Goal: Task Accomplishment & Management: Complete application form

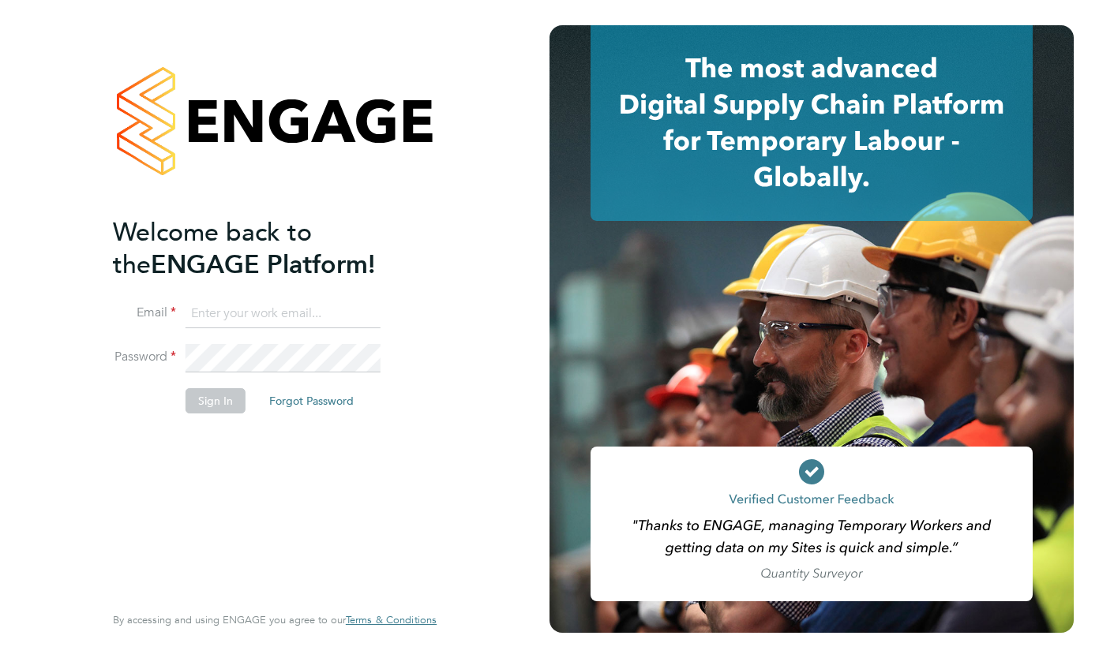
type input "greenholmejoe@yahoo.co.uk"
click at [219, 403] on button "Sign In" at bounding box center [215, 400] width 60 height 25
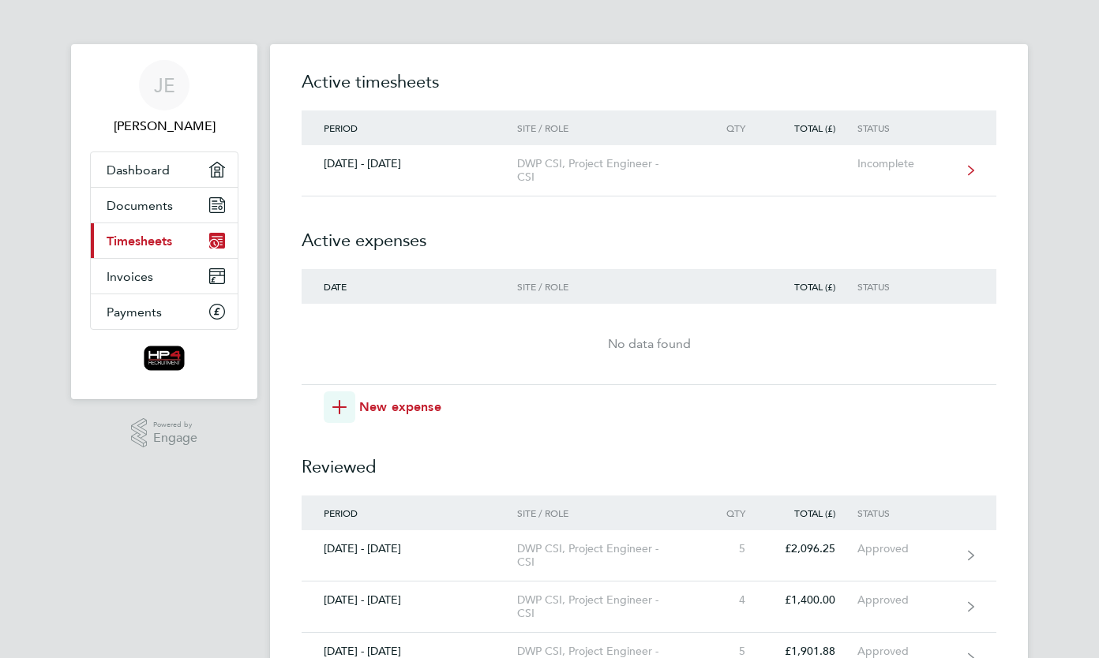
click at [666, 171] on div "DWP CSI, Project Engineer - CSI" at bounding box center [607, 170] width 181 height 27
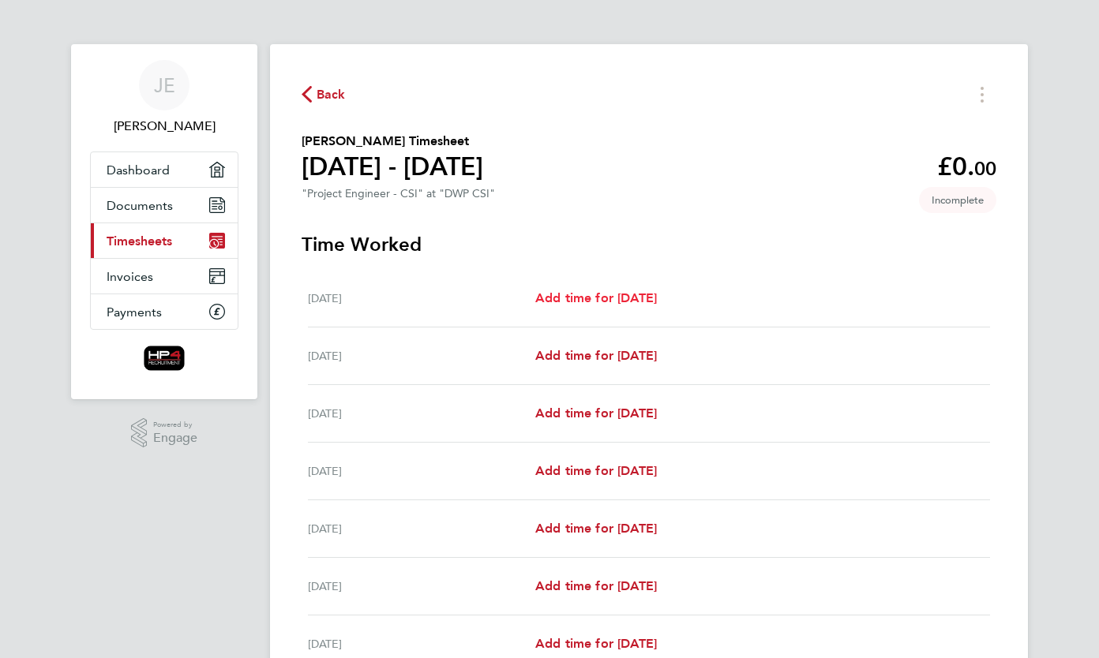
click at [597, 304] on span "Add time for [DATE]" at bounding box center [596, 297] width 122 height 15
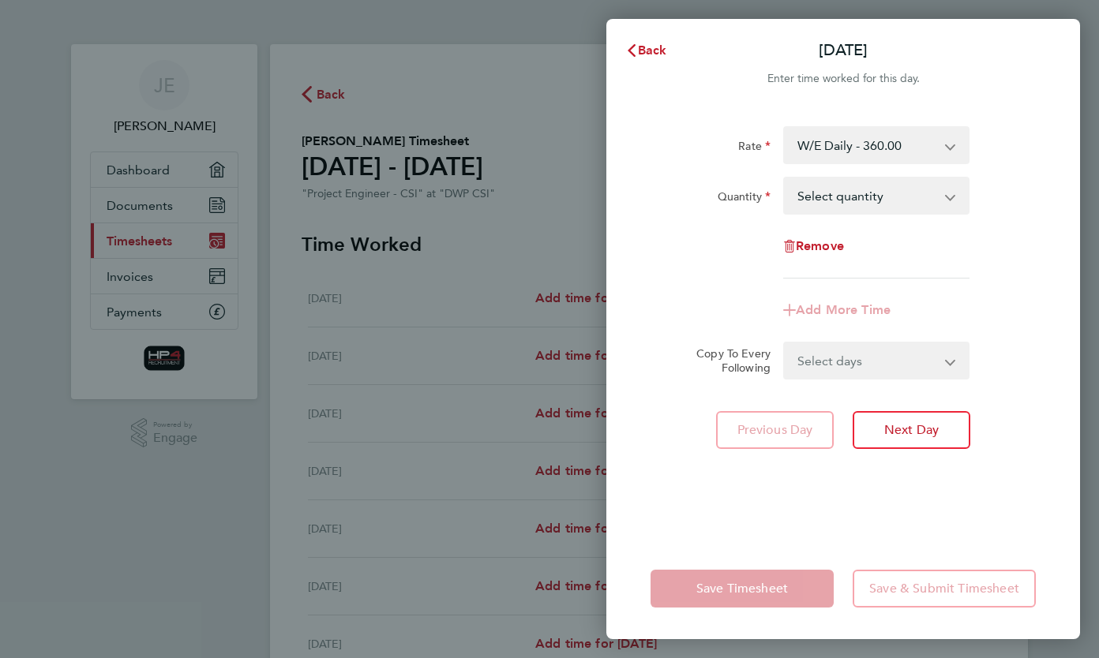
click at [924, 140] on select "W/E Daily - 360.00 Night Daily - 350.00 Basic Daily - 270.00 Night Hourly Rate …" at bounding box center [867, 145] width 164 height 35
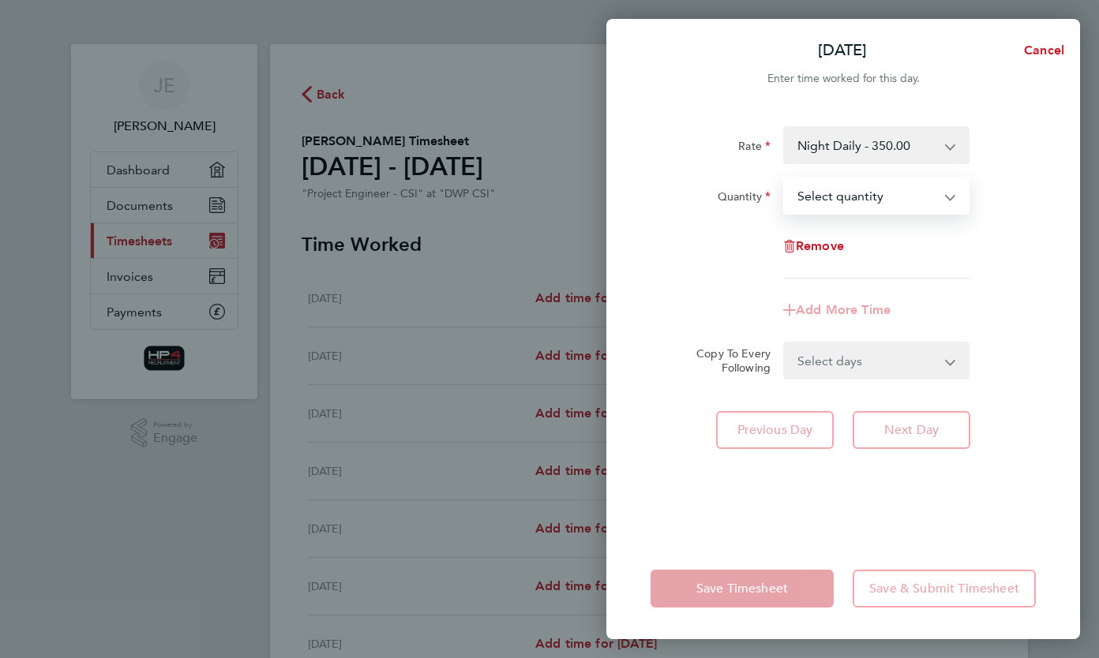
click at [867, 197] on select "Select quantity 0.5 1" at bounding box center [867, 195] width 164 height 35
select select "1"
click at [785, 178] on select "Select quantity 0.5 1" at bounding box center [867, 195] width 164 height 35
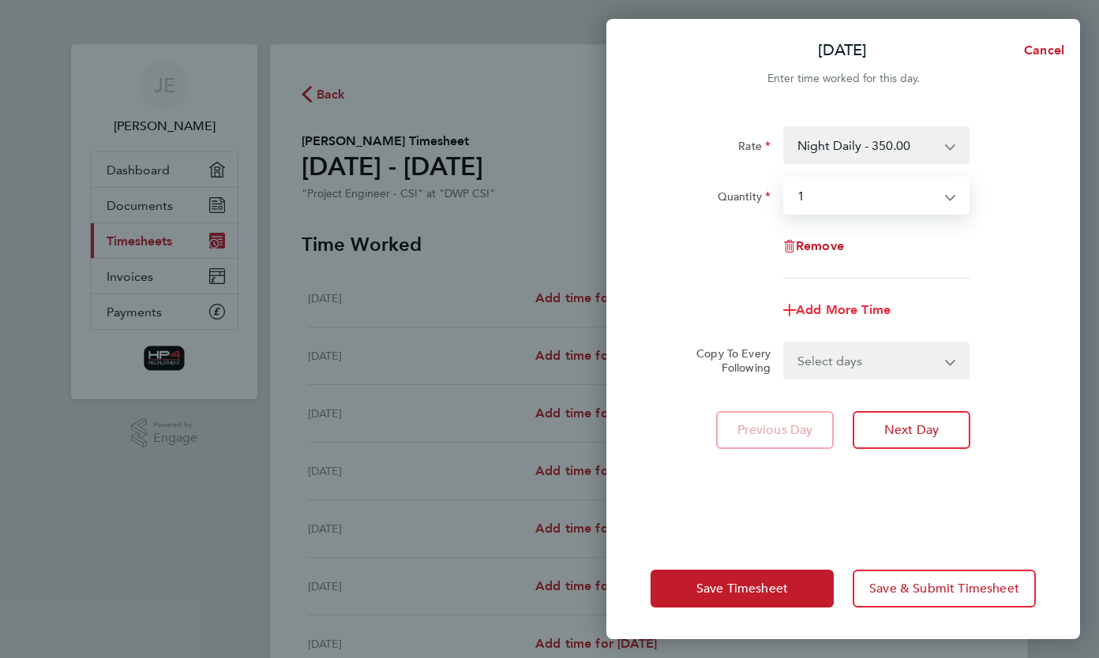
click at [843, 307] on span "Add More Time" at bounding box center [843, 309] width 95 height 15
select select "null"
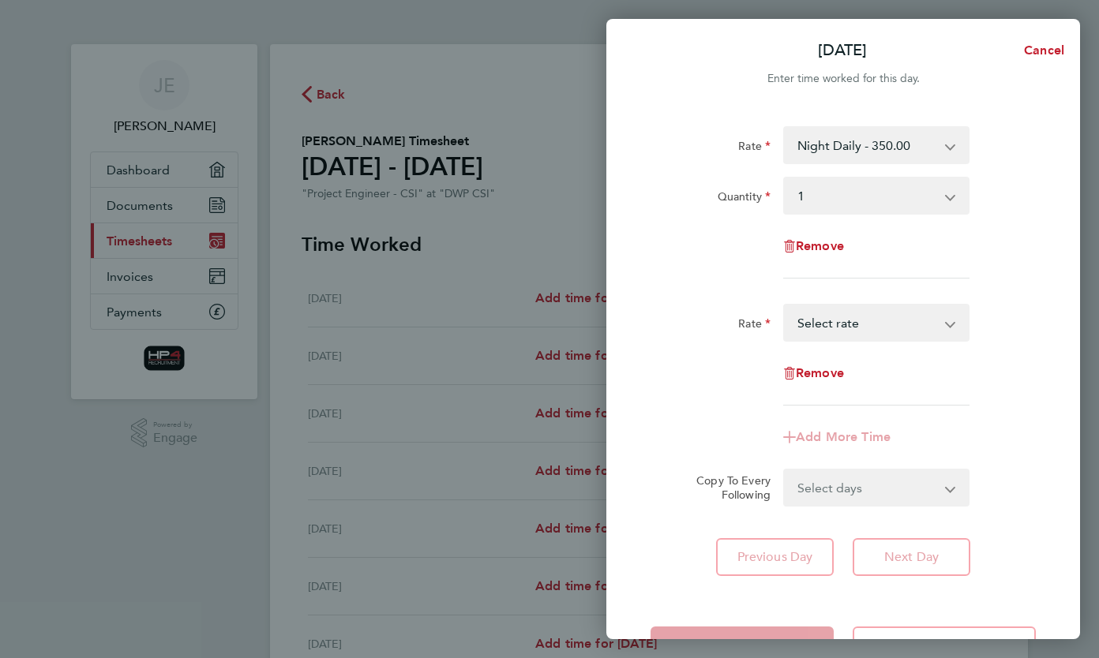
click at [938, 320] on select "Night Hourly Rate - 43.75 Weekend Hourly Rate - 45.00 Basic Hourly Rate - 33.75…" at bounding box center [867, 322] width 164 height 35
select select "30"
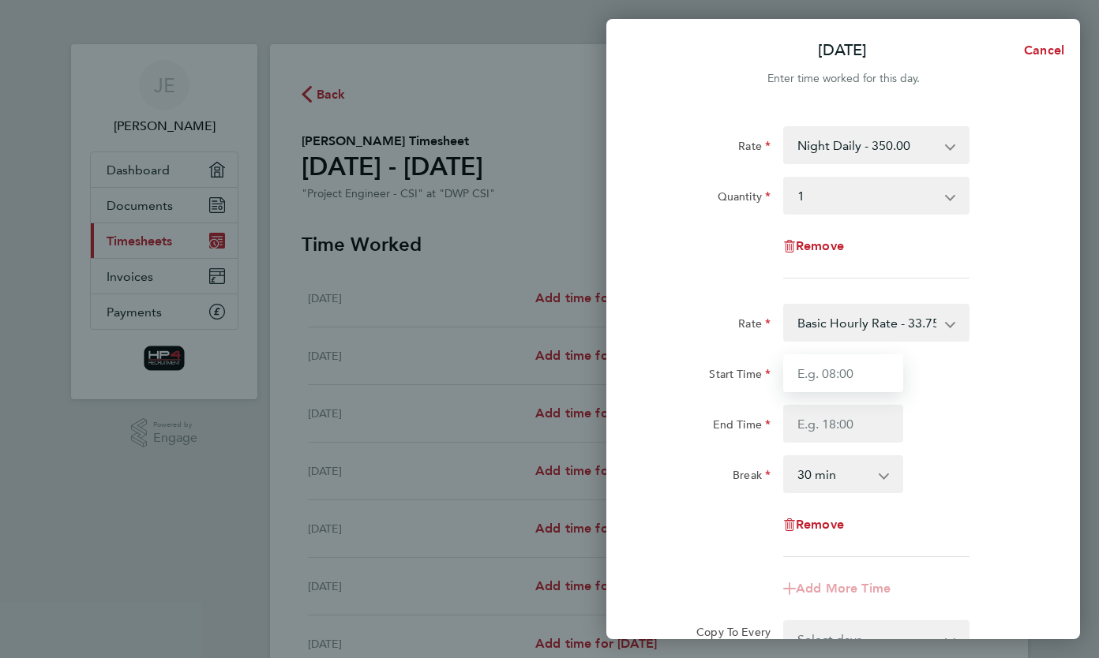
click at [870, 380] on input "Start Time" at bounding box center [843, 373] width 120 height 38
type input "09:00"
click at [851, 418] on input "End Time" at bounding box center [843, 424] width 120 height 38
type input "14:00"
click at [913, 414] on div "End Time 14:00" at bounding box center [843, 424] width 398 height 38
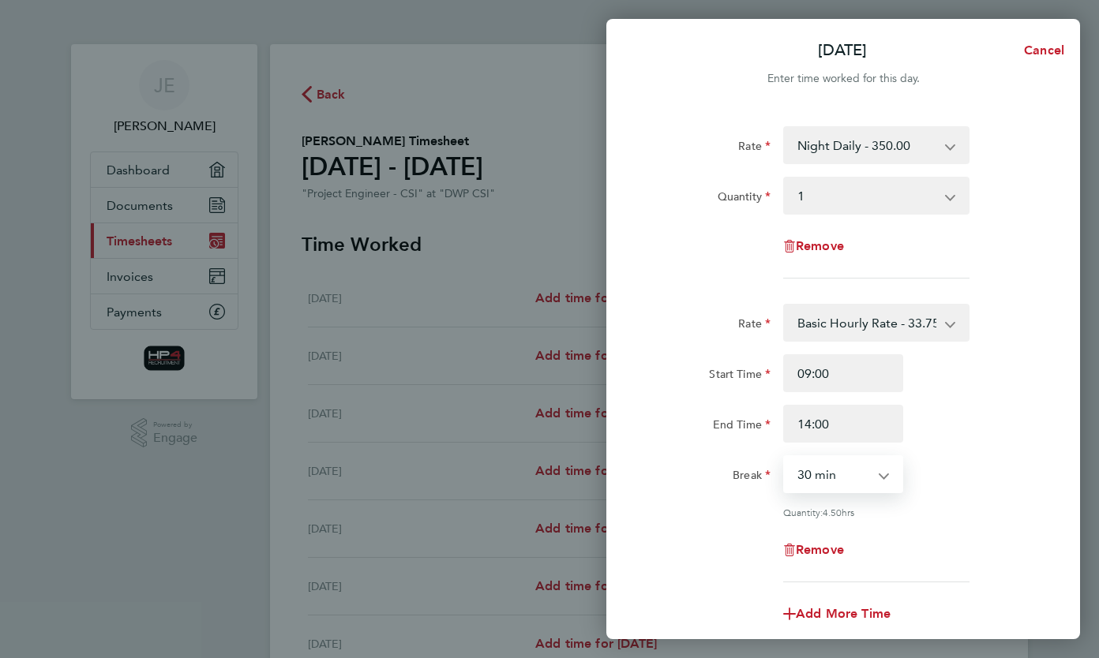
click at [842, 488] on select "0 min 15 min 30 min 45 min 60 min 75 min 90 min" at bounding box center [834, 474] width 98 height 35
select select "0"
click at [785, 457] on select "0 min 15 min 30 min 45 min 60 min 75 min 90 min" at bounding box center [834, 474] width 98 height 35
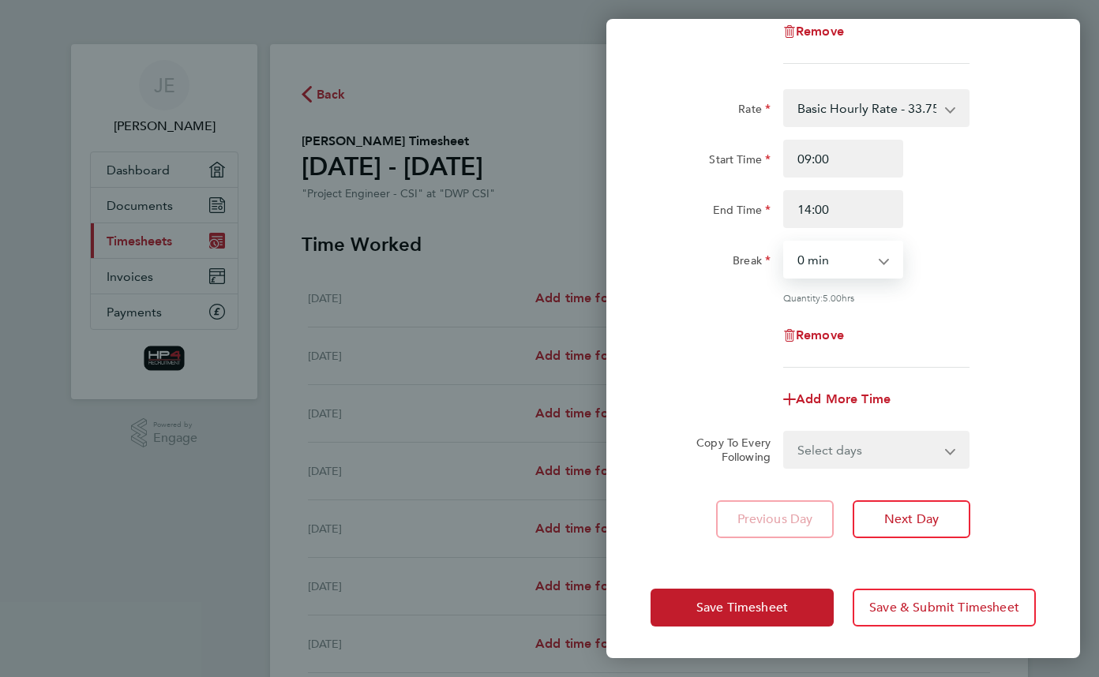
scroll to position [213, 0]
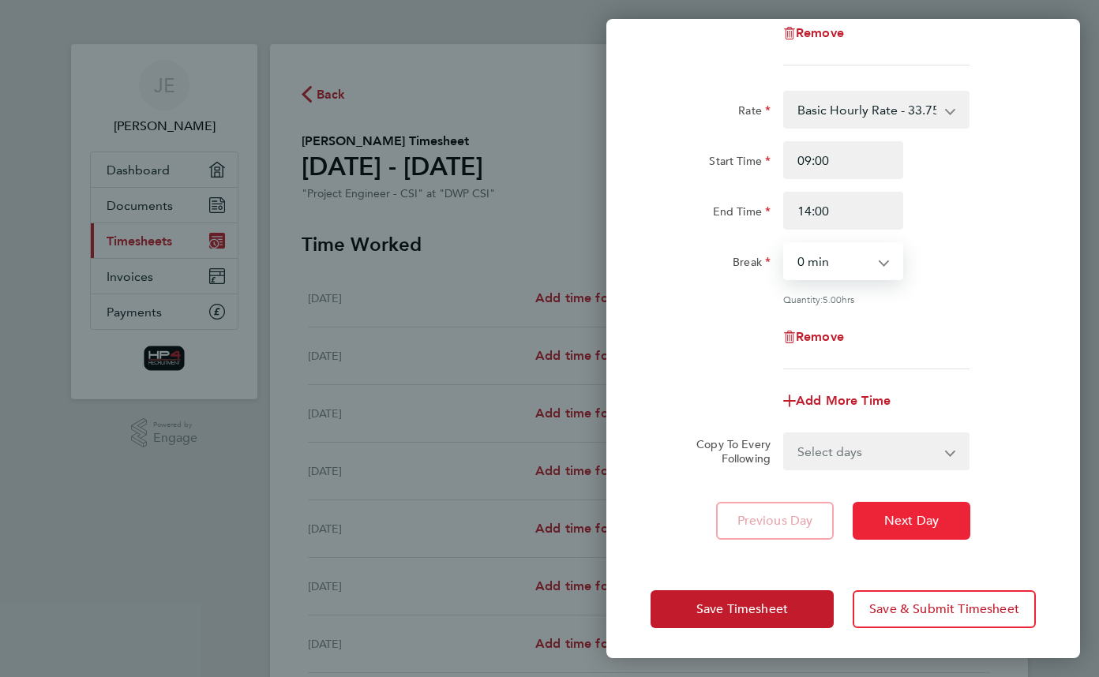
click at [925, 510] on button "Next Day" at bounding box center [911, 521] width 118 height 38
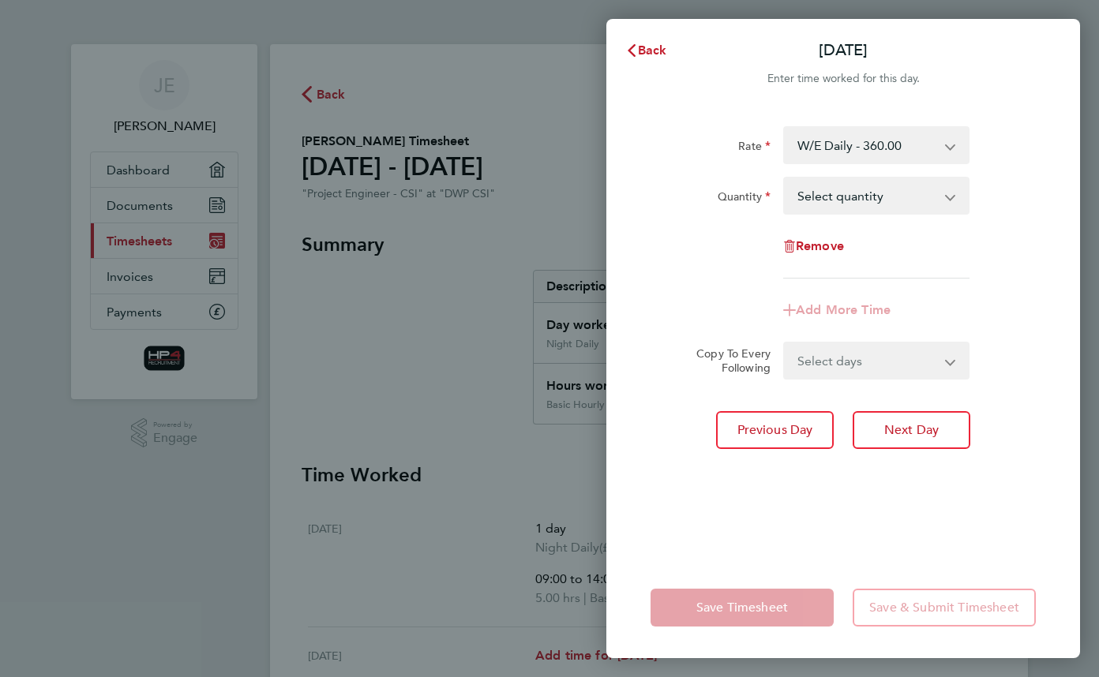
click at [938, 133] on select "W/E Daily - 360.00 Night Daily - 350.00 Basic Daily - 270.00 Weekend Hourly Rat…" at bounding box center [867, 145] width 164 height 35
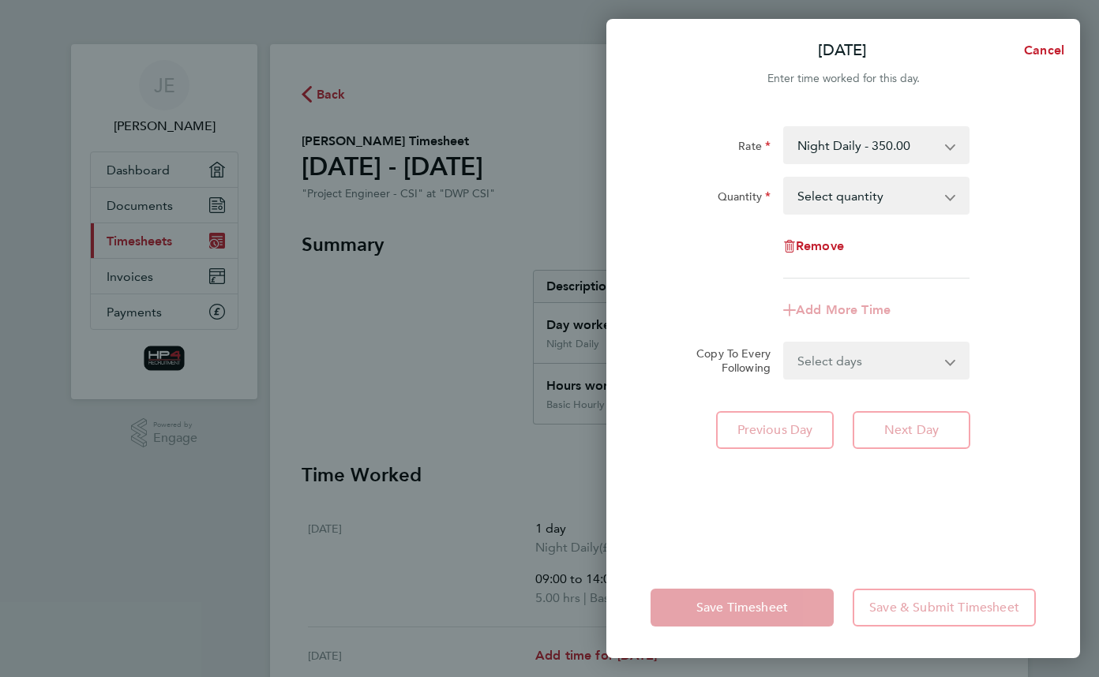
click at [889, 200] on select "Select quantity 0.5 1" at bounding box center [867, 195] width 164 height 35
select select "1"
click at [785, 178] on select "Select quantity 0.5 1" at bounding box center [867, 195] width 164 height 35
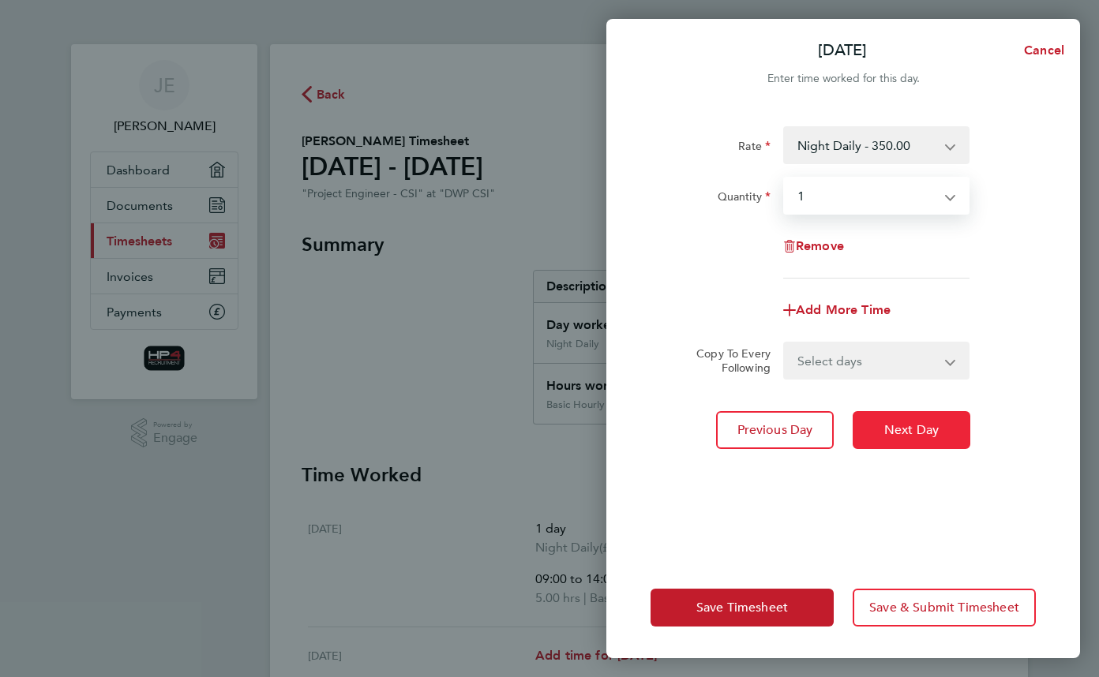
click at [899, 428] on span "Next Day" at bounding box center [911, 430] width 54 height 16
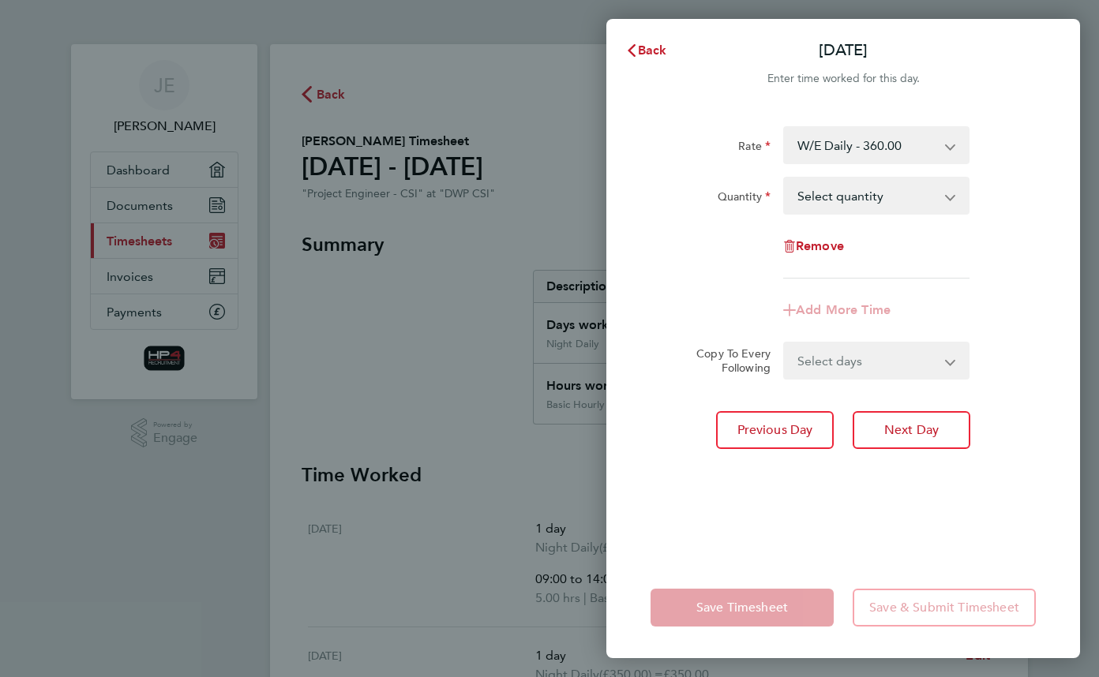
click at [941, 125] on div "Rate W/E Daily - 360.00 Night Daily - 350.00 Basic Daily - 270.00 Weekend Hourl…" at bounding box center [843, 332] width 474 height 450
click at [932, 138] on select "W/E Daily - 360.00 Night Daily - 350.00 Basic Daily - 270.00 Weekend Hourly Rat…" at bounding box center [867, 145] width 164 height 35
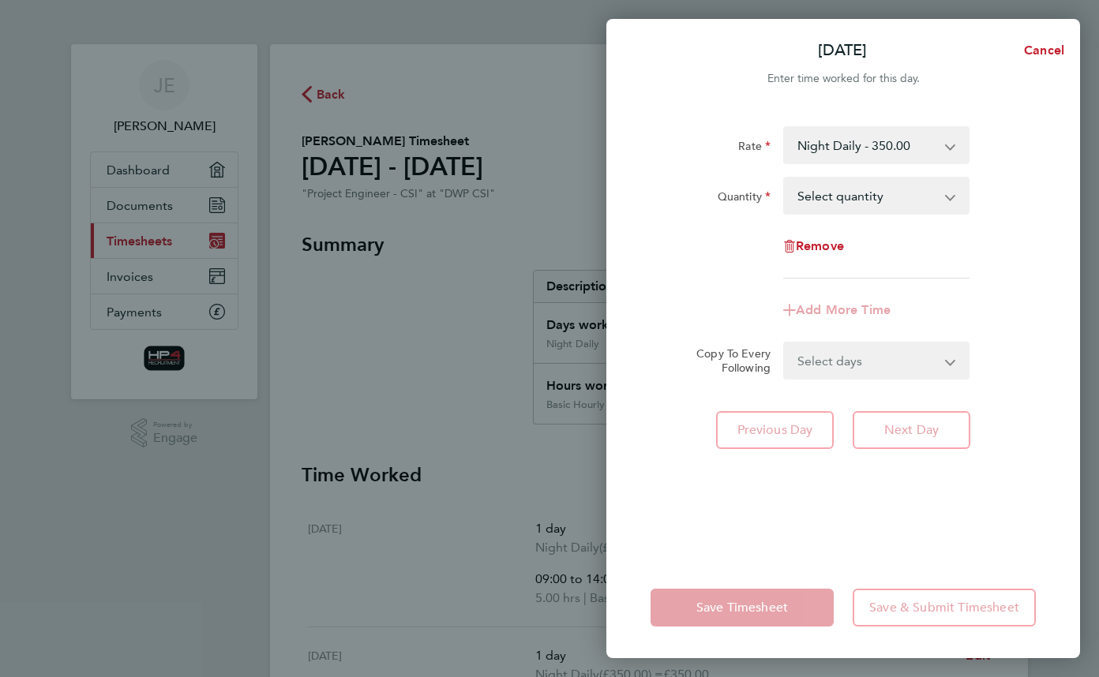
drag, startPoint x: 904, startPoint y: 165, endPoint x: 890, endPoint y: 204, distance: 41.7
click at [890, 204] on select "Select quantity 0.5 1" at bounding box center [867, 195] width 164 height 35
select select "1"
click at [785, 178] on select "Select quantity 0.5 1" at bounding box center [867, 195] width 164 height 35
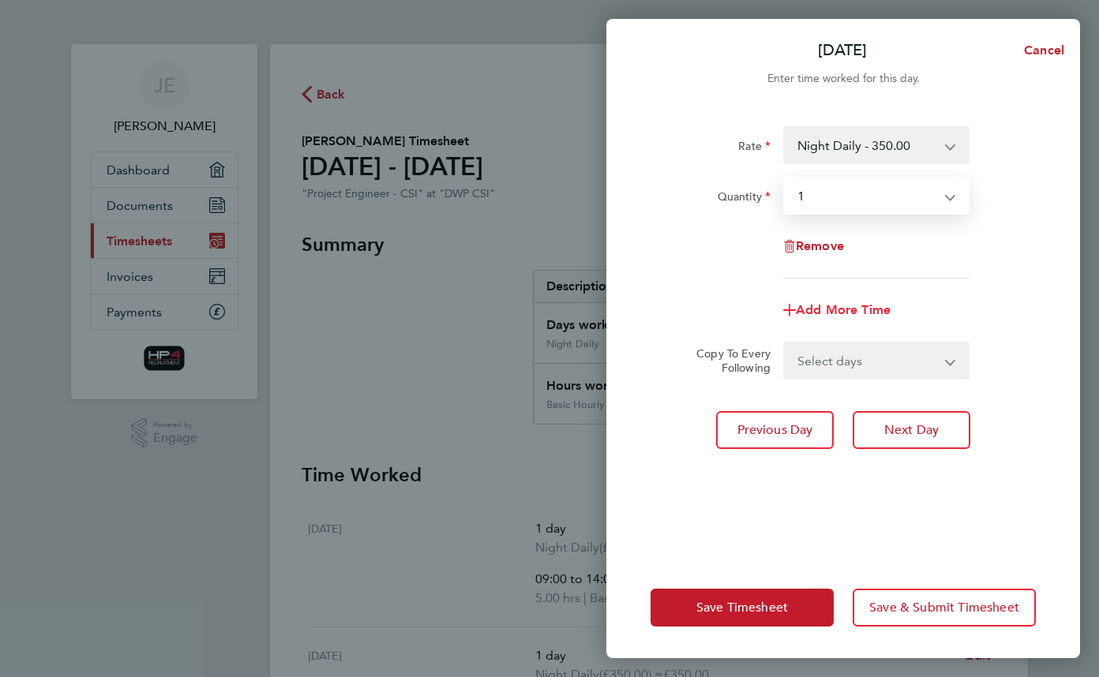
click at [852, 309] on span "Add More Time" at bounding box center [843, 309] width 95 height 15
select select "null"
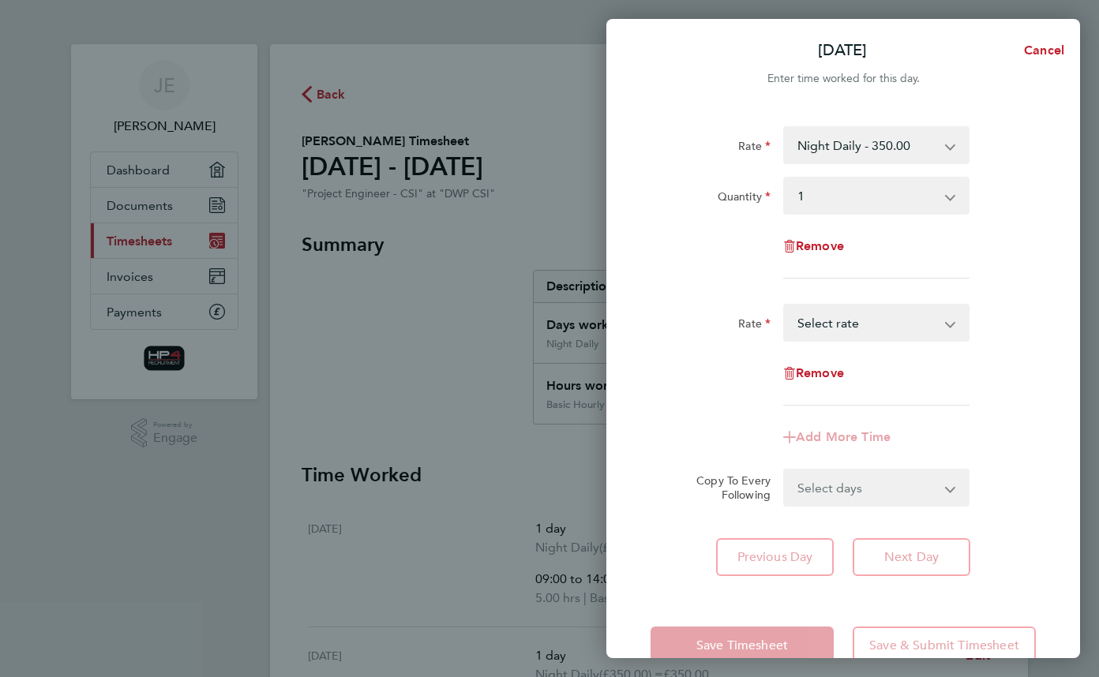
click at [852, 309] on select "Weekend Hourly Rate - 45.00 Night Hourly Rate - 43.75 Basic Hourly Rate - 33.75…" at bounding box center [867, 322] width 164 height 35
select select "30"
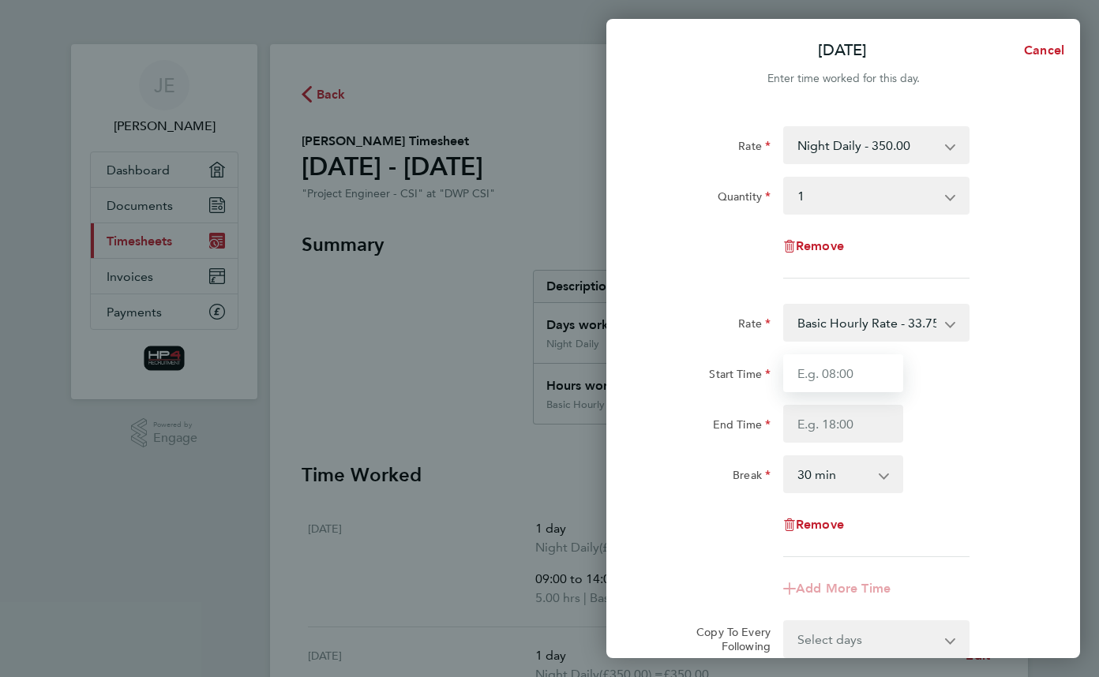
click at [857, 370] on input "Start Time" at bounding box center [843, 373] width 120 height 38
type input "09:30"
click at [851, 424] on input "End Time" at bounding box center [843, 424] width 120 height 38
type input "13:00"
click at [860, 488] on select "0 min 15 min 30 min 45 min 60 min 75 min 90 min" at bounding box center [834, 474] width 98 height 35
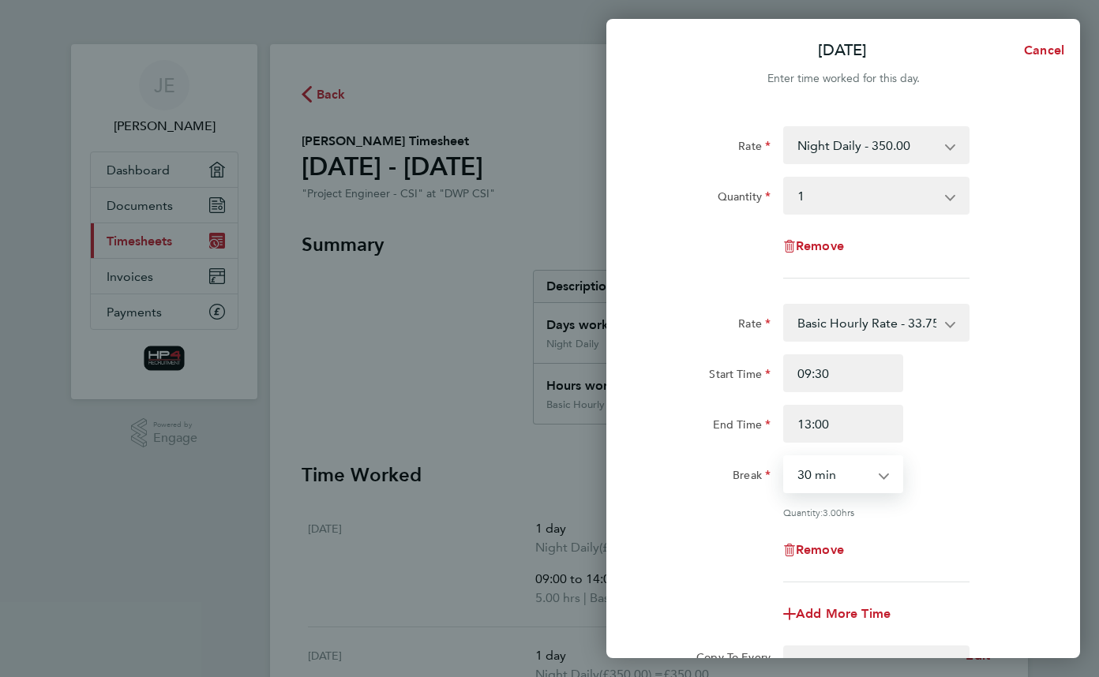
select select "0"
click at [785, 457] on select "0 min 15 min 30 min 45 min 60 min 75 min 90 min" at bounding box center [834, 474] width 98 height 35
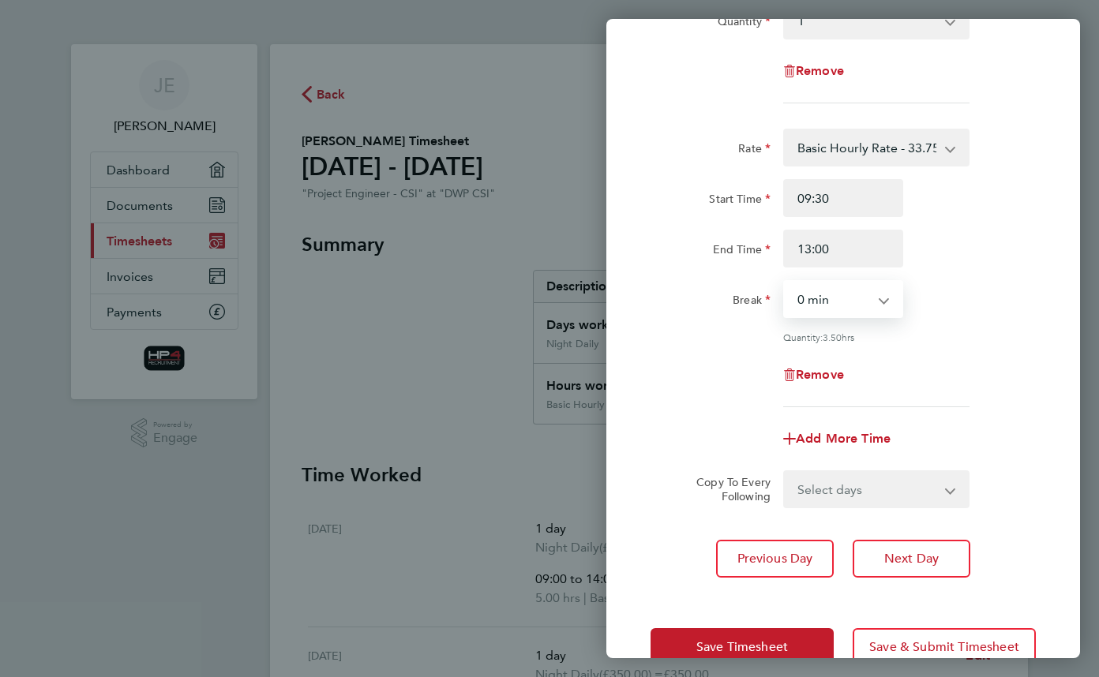
scroll to position [213, 0]
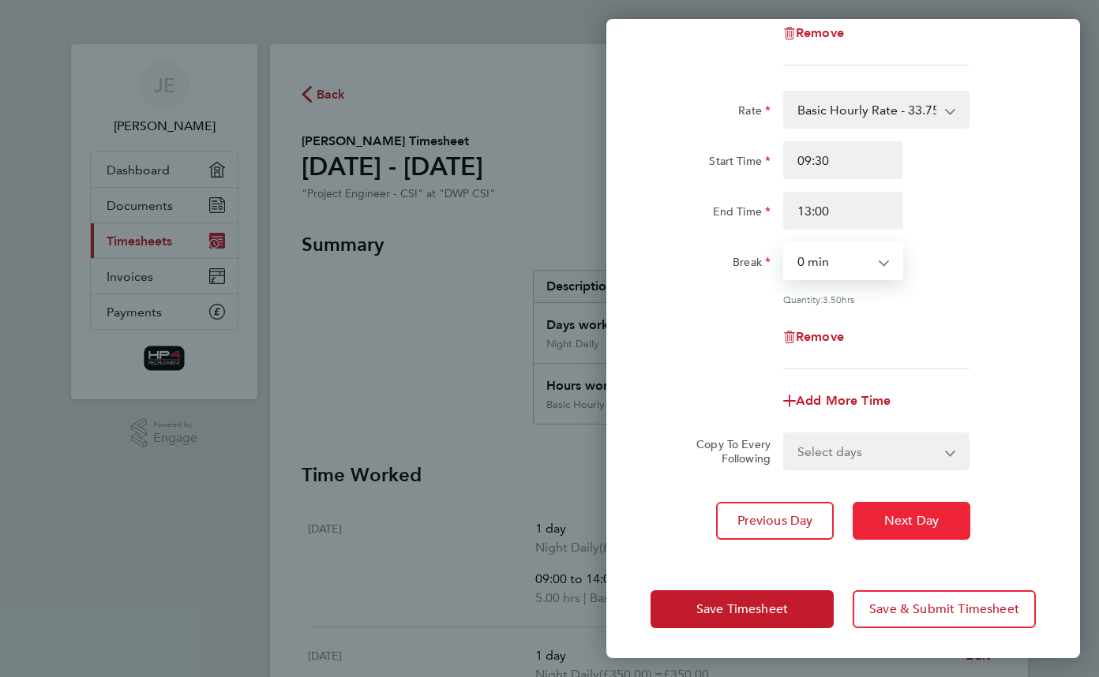
click at [897, 532] on button "Next Day" at bounding box center [911, 521] width 118 height 38
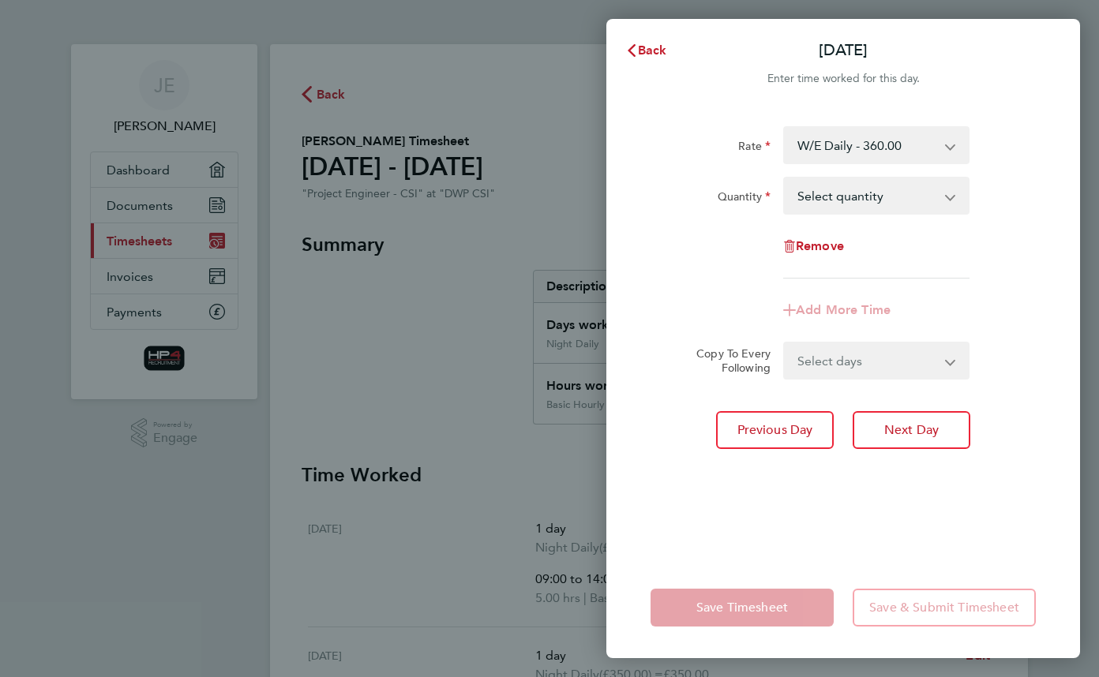
click at [931, 148] on select "W/E Daily - 360.00 Night Daily - 350.00 Basic Daily - 270.00 Weekend Hourly Rat…" at bounding box center [867, 145] width 164 height 35
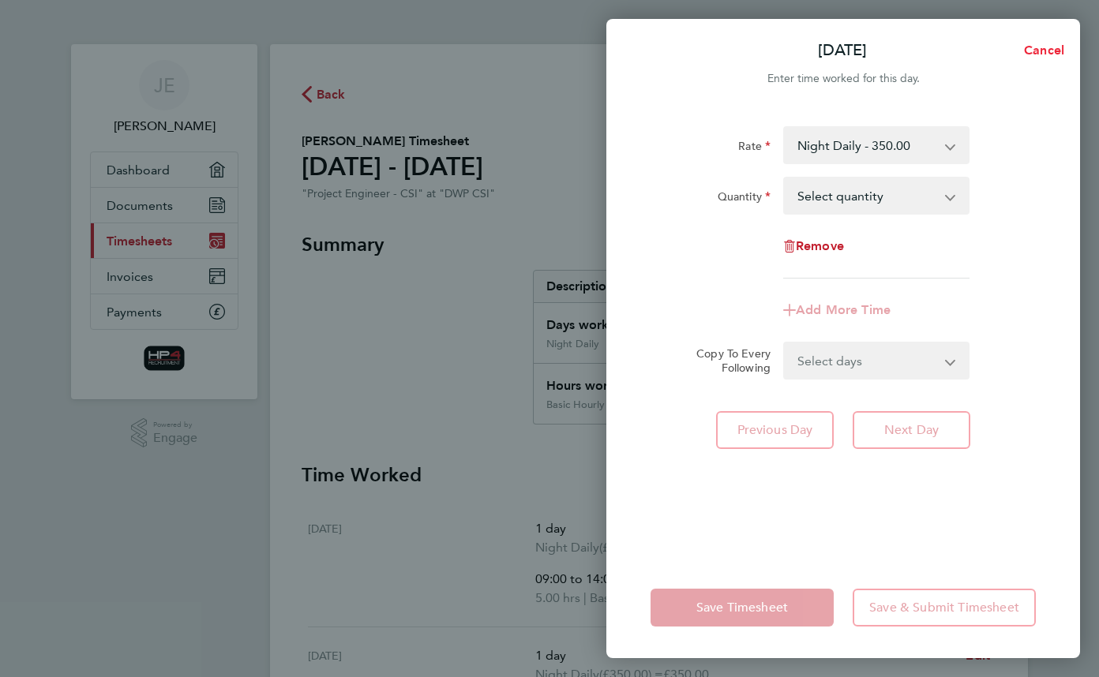
click at [1049, 36] on button "Cancel" at bounding box center [1038, 51] width 81 height 32
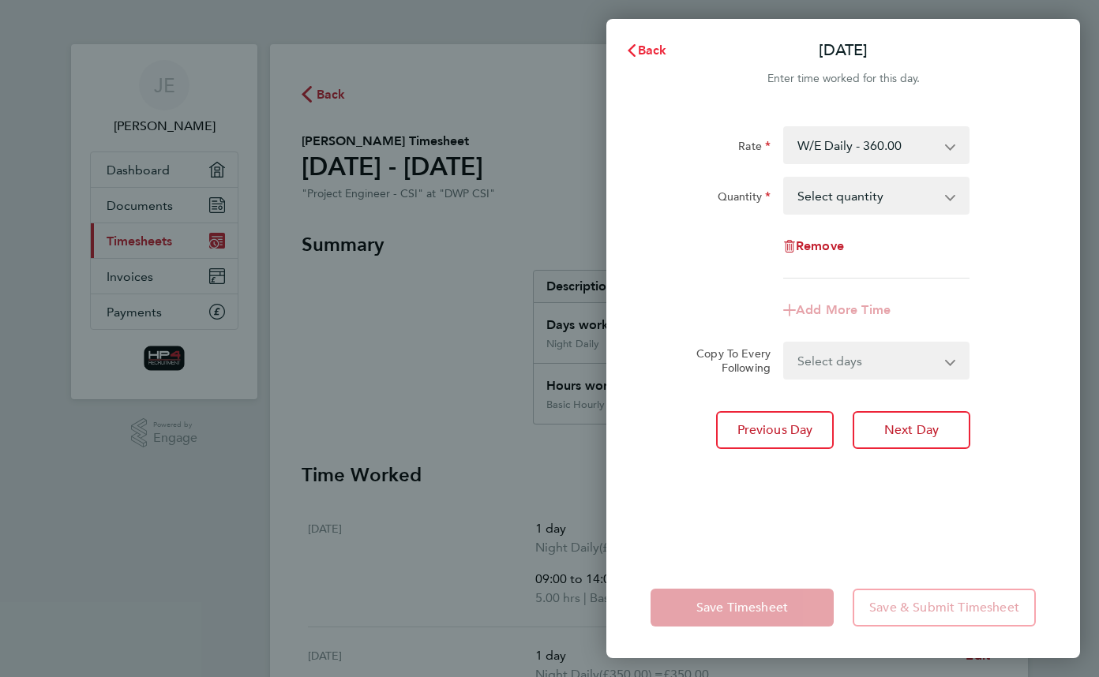
click at [640, 46] on span "Back" at bounding box center [652, 50] width 29 height 15
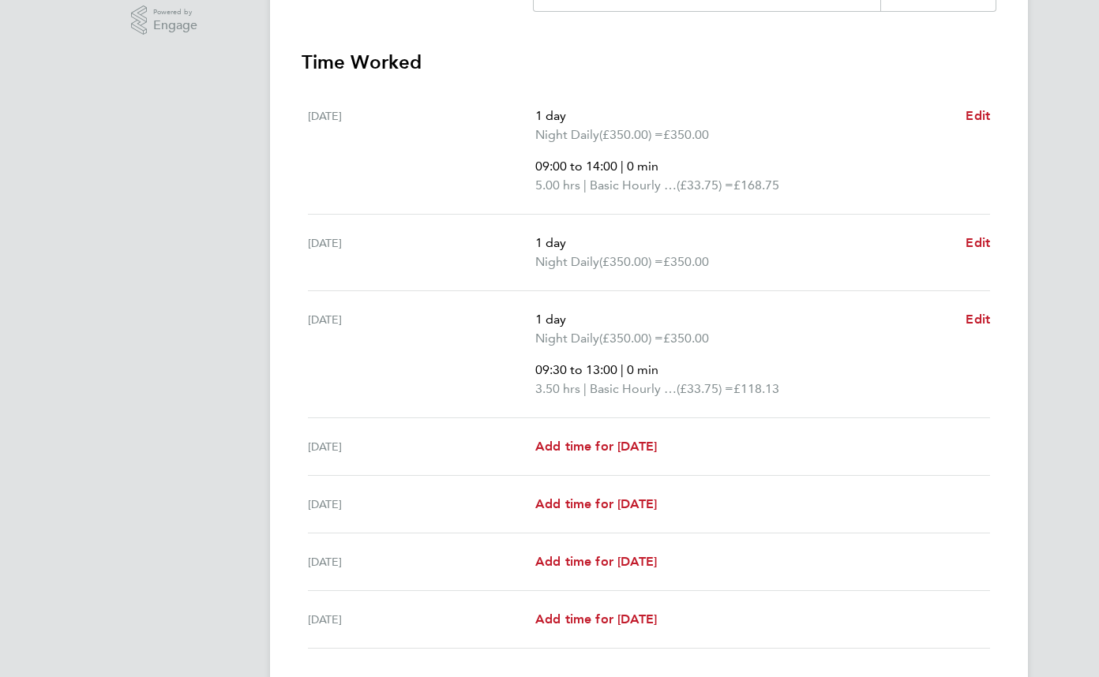
scroll to position [414, 0]
click at [968, 242] on span "Edit" at bounding box center [977, 241] width 24 height 15
select select "1"
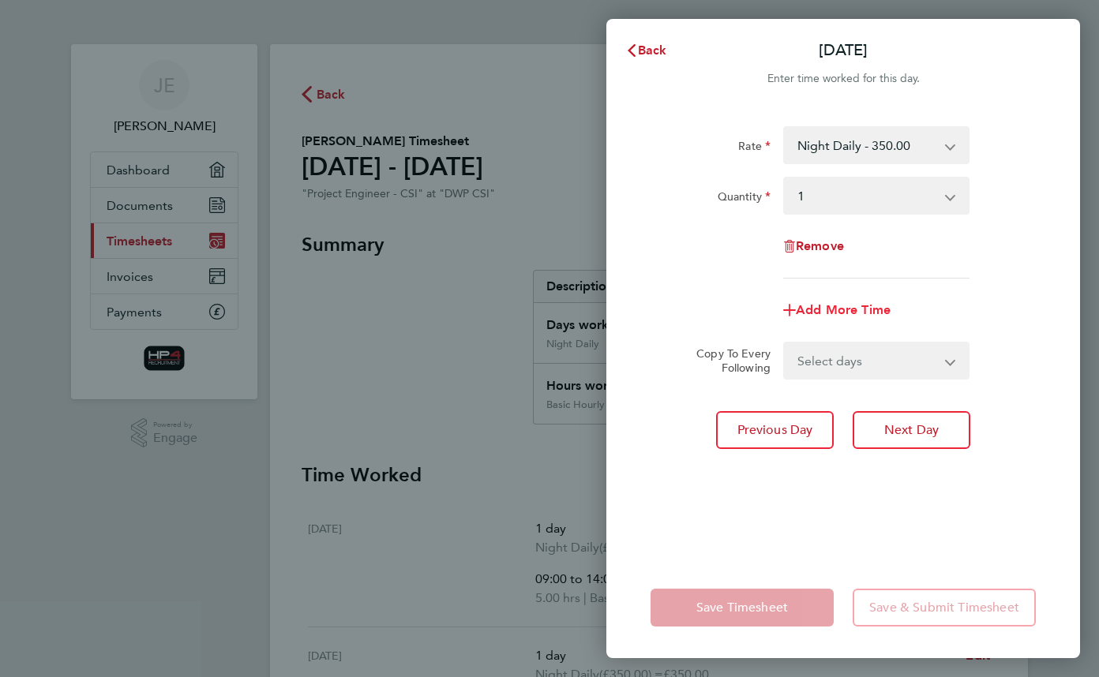
click at [857, 312] on span "Add More Time" at bounding box center [843, 309] width 95 height 15
select select "null"
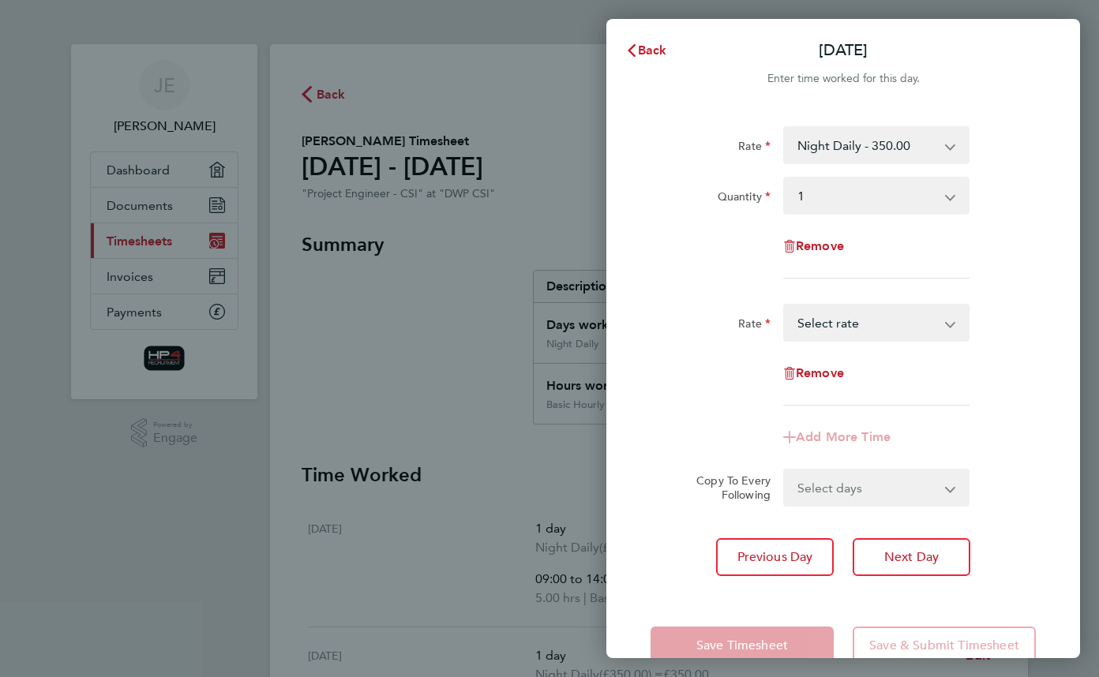
click at [867, 334] on select "Weekend Hourly Rate - 45.00 Night Hourly Rate - 43.75 Basic Hourly Rate - 33.75…" at bounding box center [867, 322] width 164 height 35
select select "30"
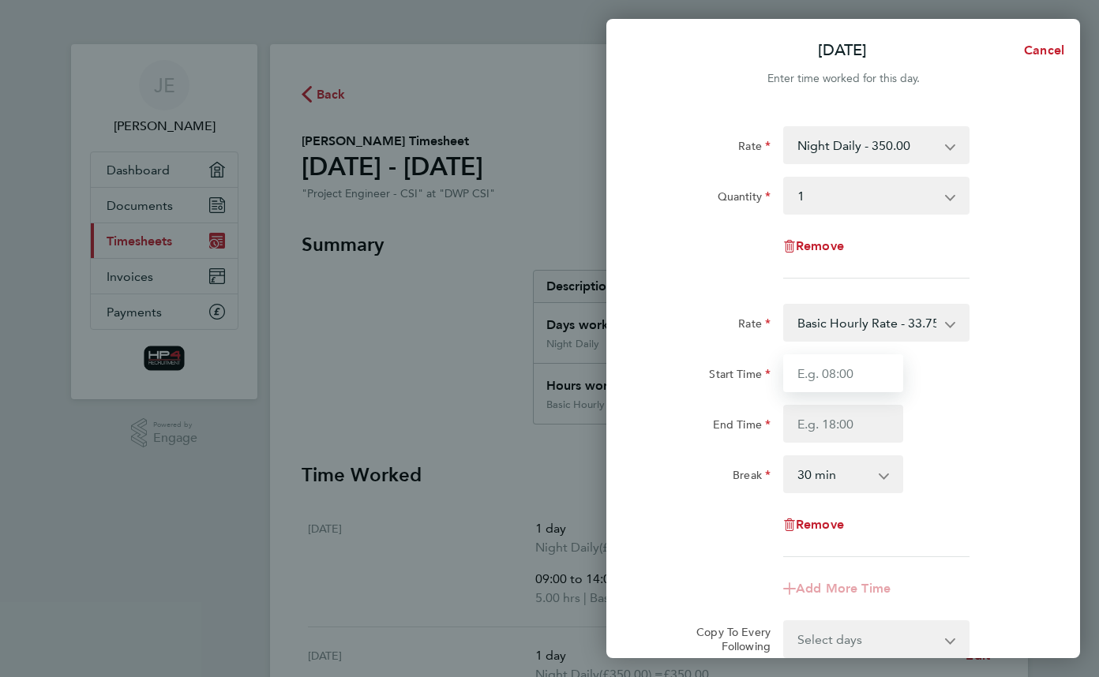
click at [867, 365] on input "Start Time" at bounding box center [843, 373] width 120 height 38
click at [433, 632] on div "[DATE] Cancel Enter time worked for this day. Rate Night Daily - 350.00 W/E Dai…" at bounding box center [549, 338] width 1099 height 677
click at [875, 374] on input "9:0" at bounding box center [843, 373] width 120 height 38
type input "09:00"
click at [856, 419] on input "End Time" at bounding box center [843, 424] width 120 height 38
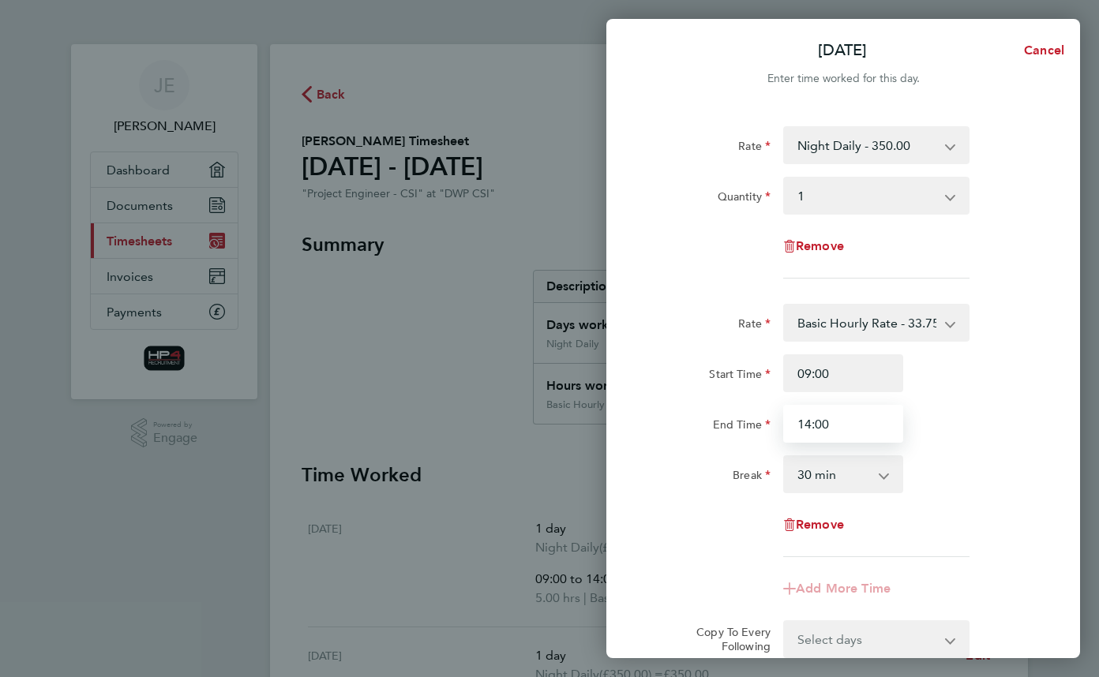
type input "14:00"
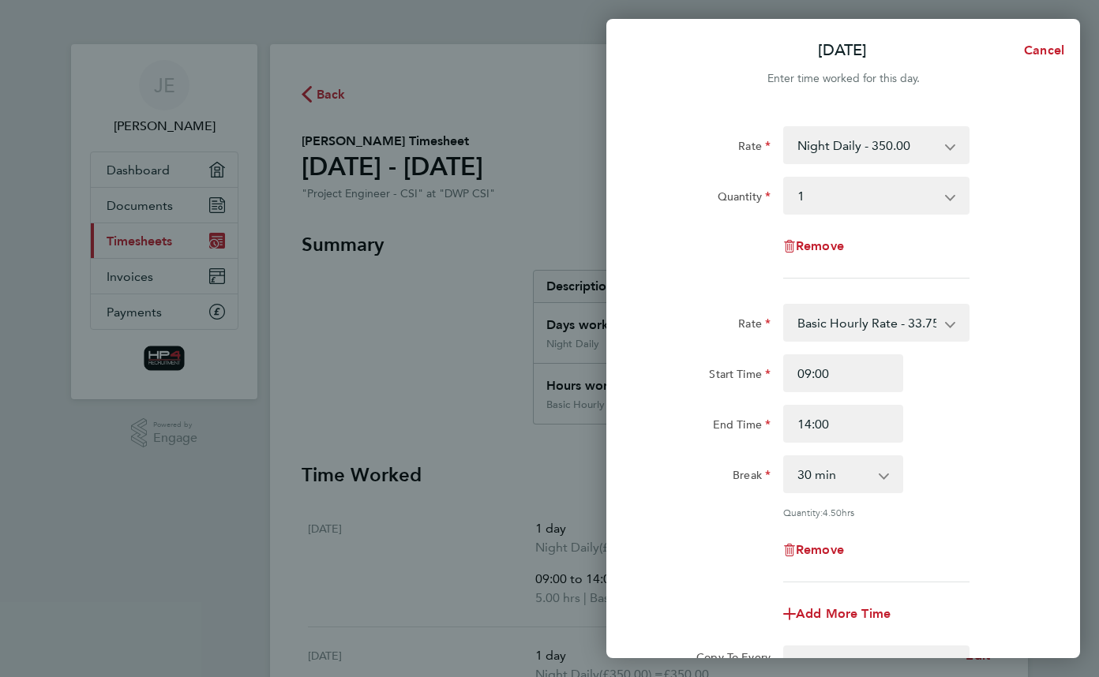
click at [783, 464] on div "0 min 15 min 30 min 45 min 60 min 75 min 90 min" at bounding box center [843, 474] width 120 height 38
click at [800, 471] on select "0 min 15 min 30 min 45 min 60 min 75 min 90 min" at bounding box center [834, 474] width 98 height 35
select select "0"
click at [785, 457] on select "0 min 15 min 30 min 45 min 60 min 75 min 90 min" at bounding box center [834, 474] width 98 height 35
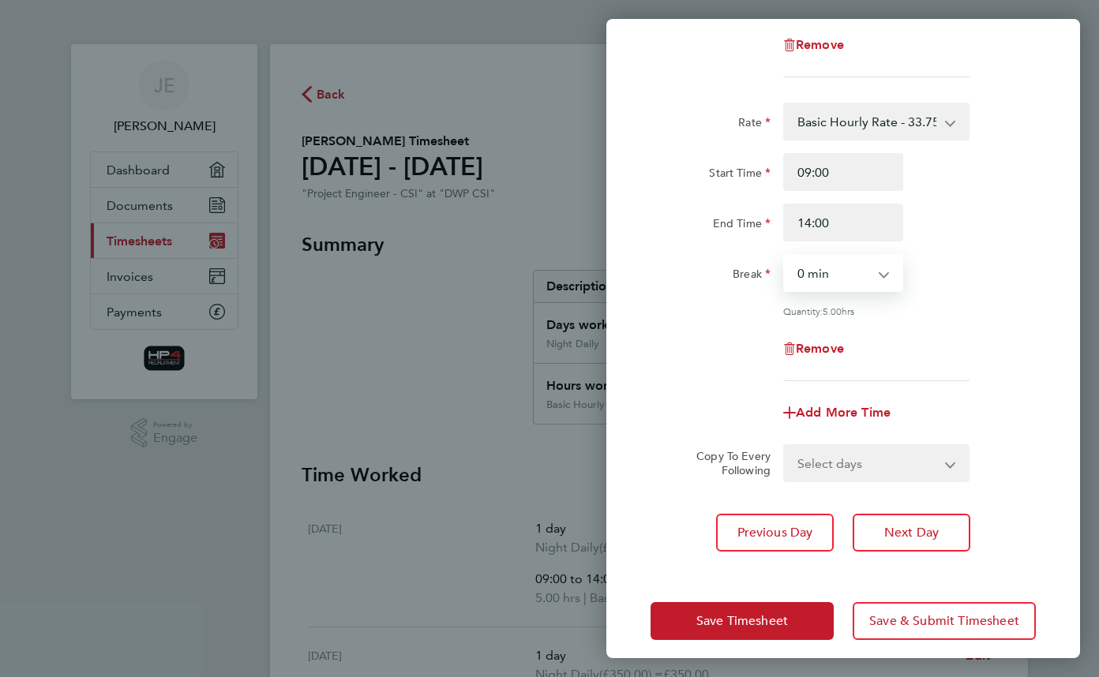
scroll to position [202, 0]
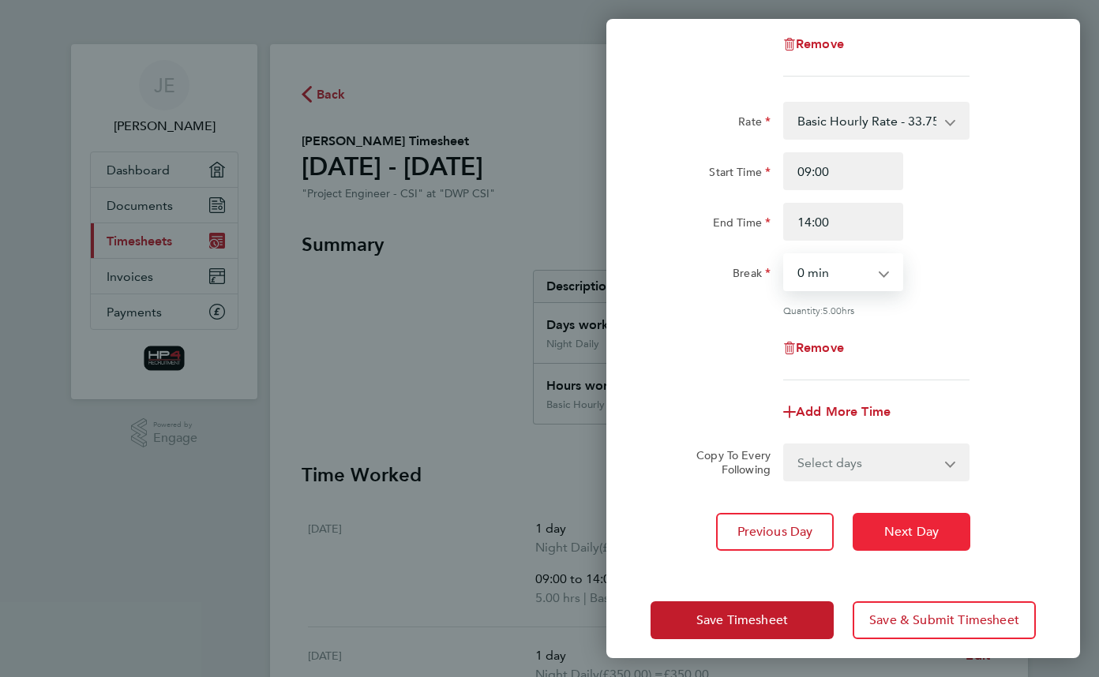
click at [931, 538] on button "Next Day" at bounding box center [911, 532] width 118 height 38
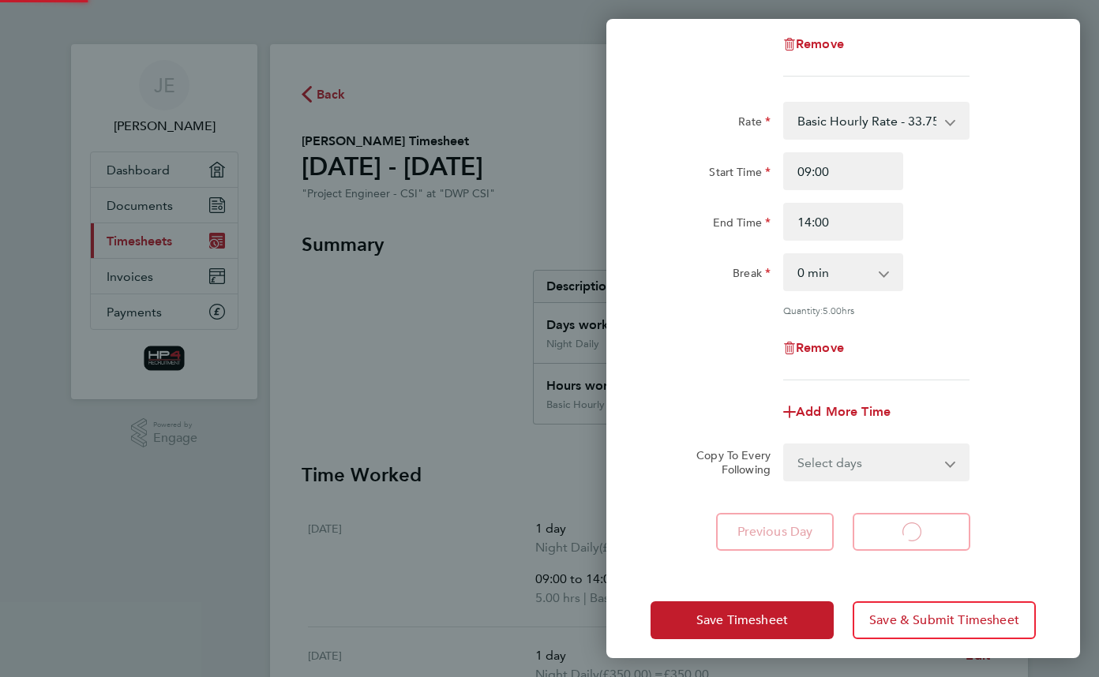
select select "1"
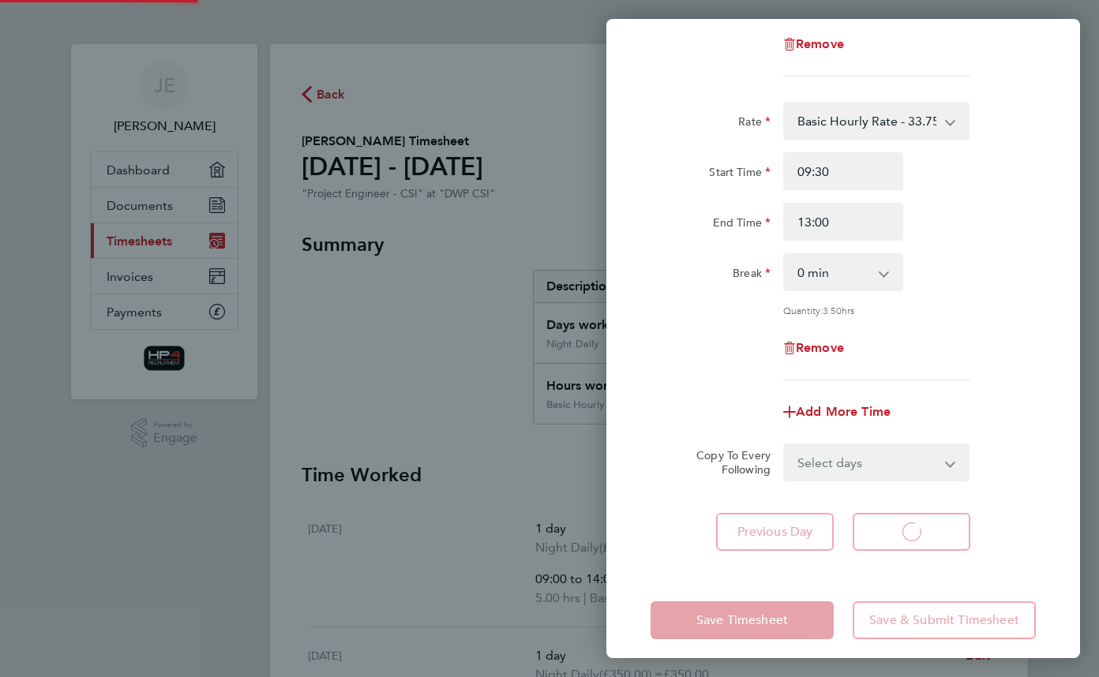
select select "1"
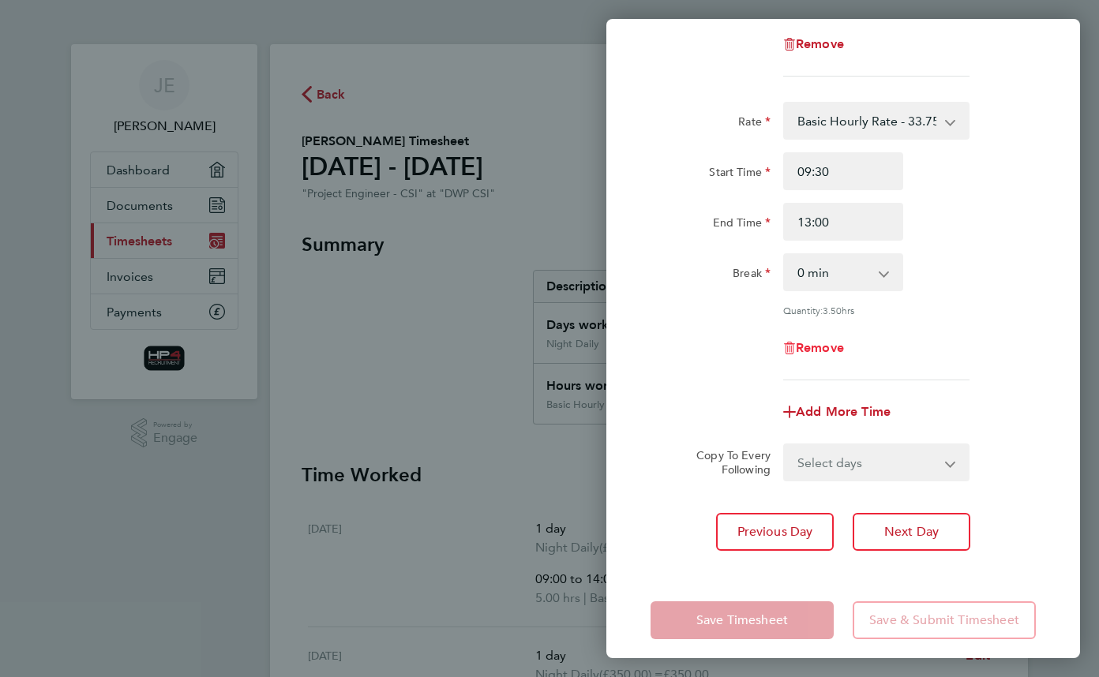
click at [826, 350] on span "Remove" at bounding box center [820, 347] width 48 height 15
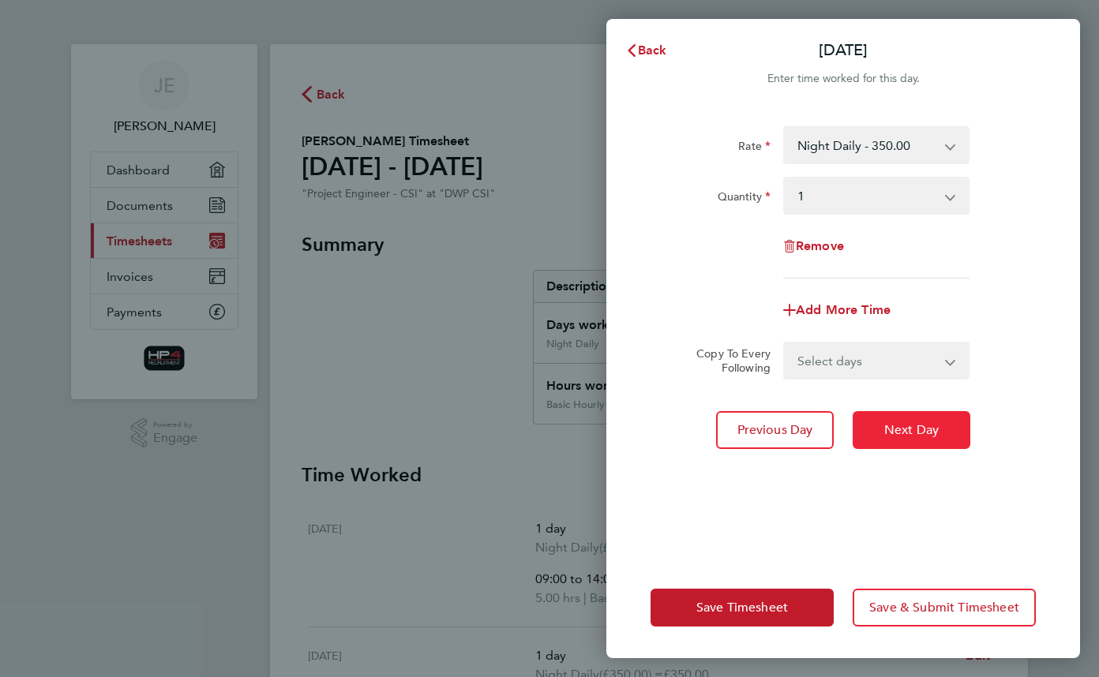
click at [883, 439] on button "Next Day" at bounding box center [911, 430] width 118 height 38
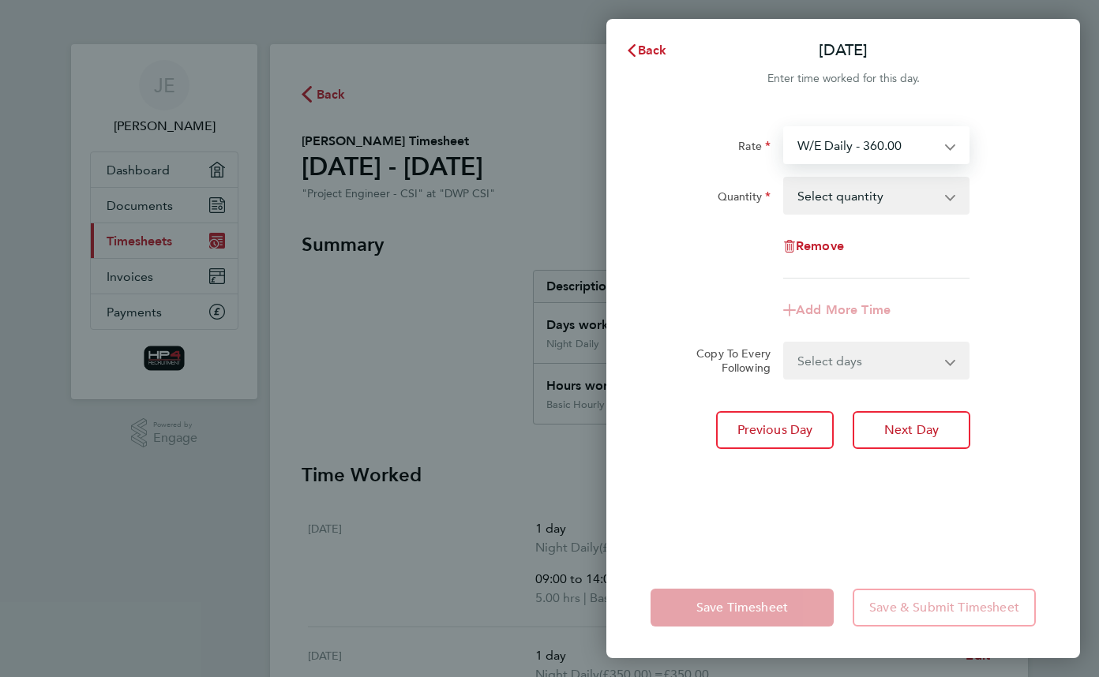
click at [912, 137] on select "W/E Daily - 360.00 Night Daily - 350.00 Basic Daily - 270.00 Weekend Hourly Rat…" at bounding box center [867, 145] width 164 height 35
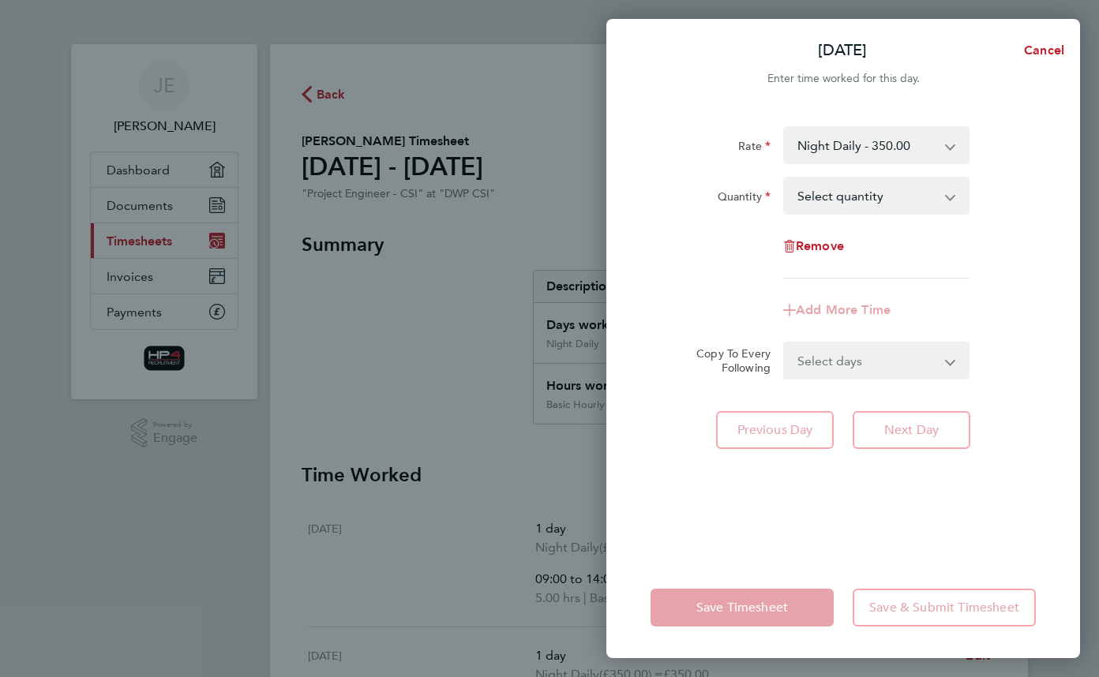
drag, startPoint x: 899, startPoint y: 164, endPoint x: 887, endPoint y: 191, distance: 29.3
click at [887, 191] on select "Select quantity 0.5 1" at bounding box center [867, 195] width 164 height 35
select select "1"
click at [785, 178] on select "Select quantity 0.5 1" at bounding box center [867, 195] width 164 height 35
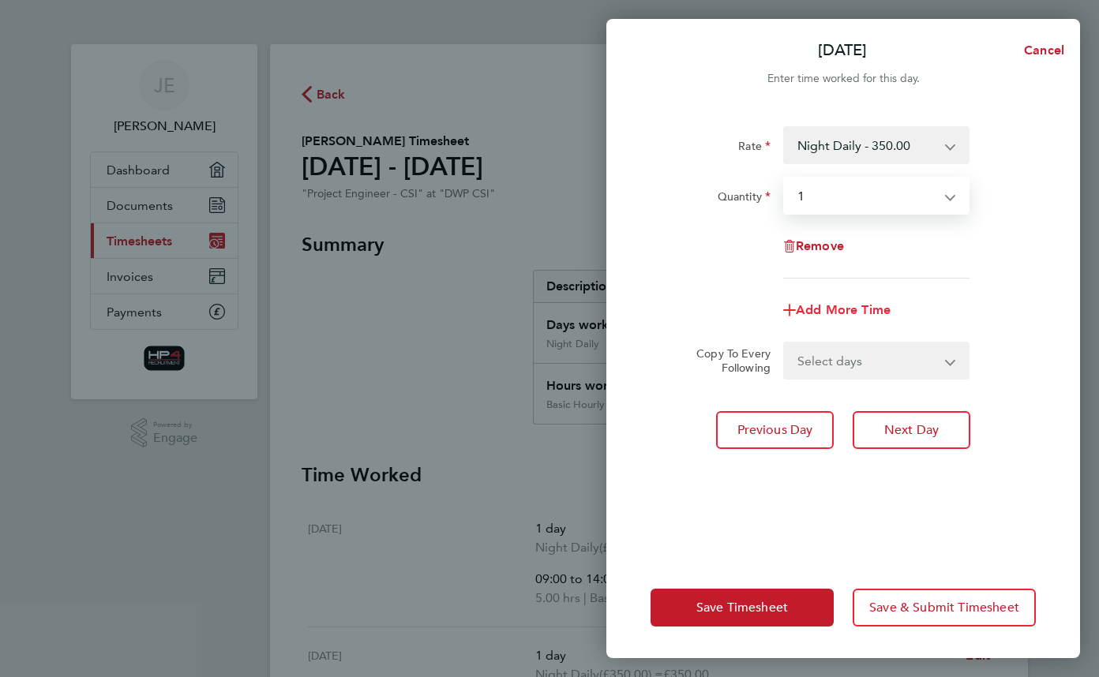
click at [852, 310] on span "Add More Time" at bounding box center [843, 309] width 95 height 15
select select "null"
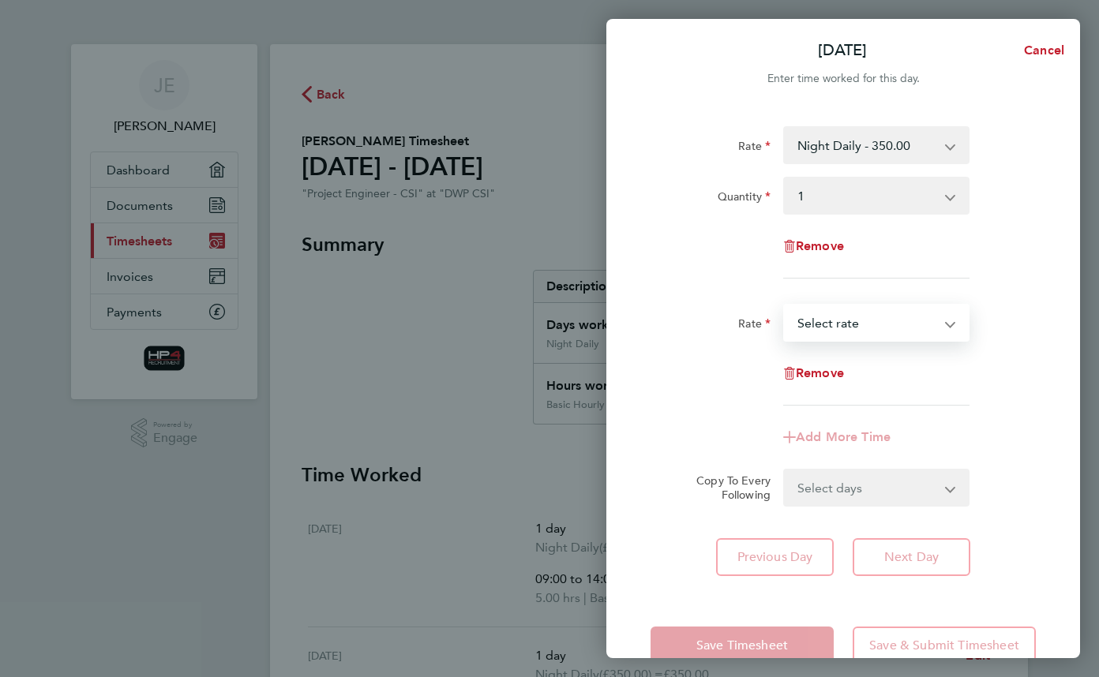
click at [865, 317] on select "Weekend Hourly Rate - 45.00 Night Hourly Rate - 43.75 Basic Hourly Rate - 33.75…" at bounding box center [867, 322] width 164 height 35
select select "30"
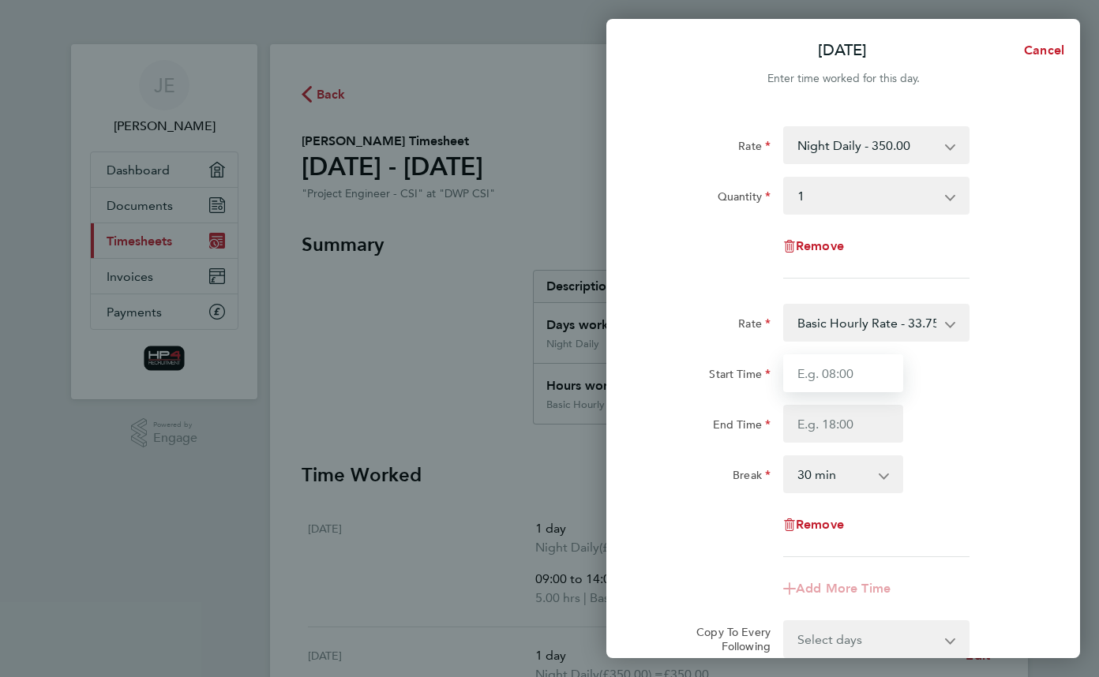
click at [858, 379] on input "Start Time" at bounding box center [843, 373] width 120 height 38
type input "09:30"
click at [856, 414] on input "End Time" at bounding box center [843, 424] width 120 height 38
click at [877, 421] on input "13:00" at bounding box center [843, 424] width 120 height 38
type input "13:00"
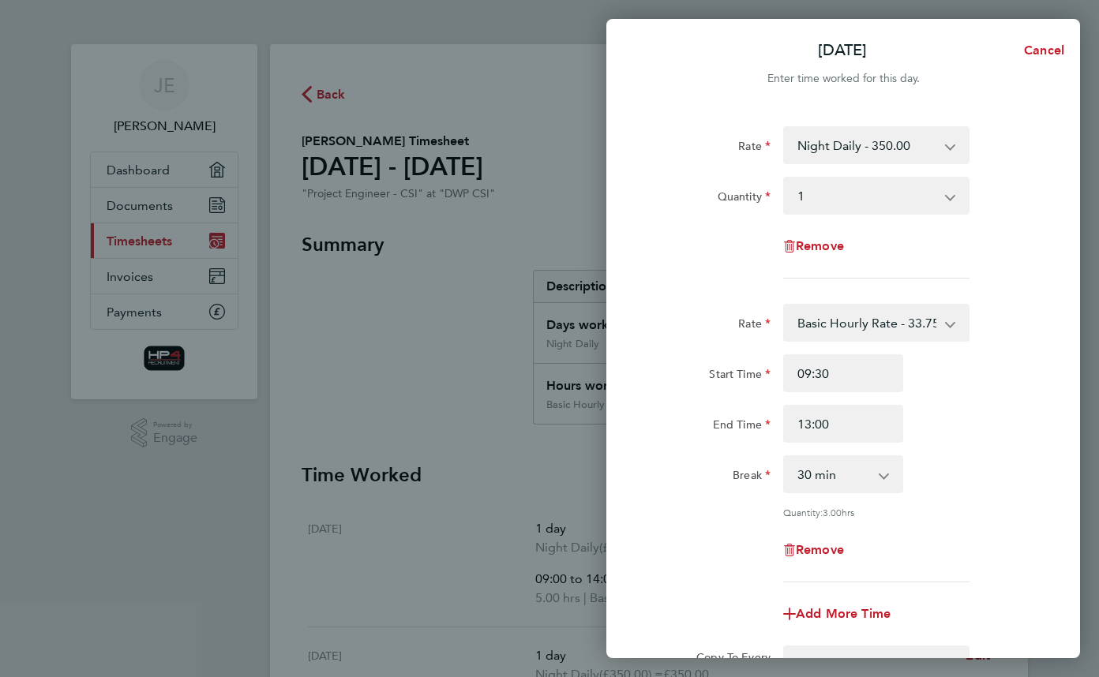
click at [939, 418] on div "End Time 13:00" at bounding box center [843, 424] width 398 height 38
click at [839, 502] on div "Rate Basic Hourly Rate - 33.75 Weekend Hourly Rate - 45.00 Night Hourly Rate - …" at bounding box center [842, 443] width 385 height 279
click at [857, 485] on select "0 min 15 min 30 min 45 min 60 min 75 min 90 min" at bounding box center [834, 474] width 98 height 35
select select "0"
click at [785, 457] on select "0 min 15 min 30 min 45 min 60 min 75 min 90 min" at bounding box center [834, 474] width 98 height 35
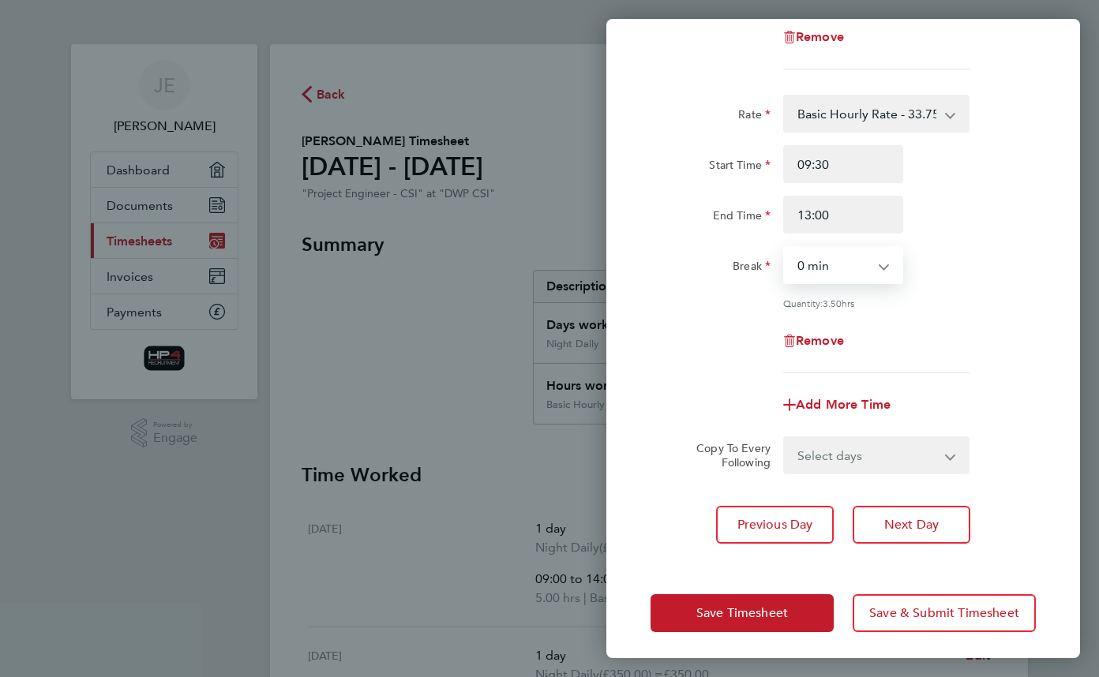
scroll to position [213, 0]
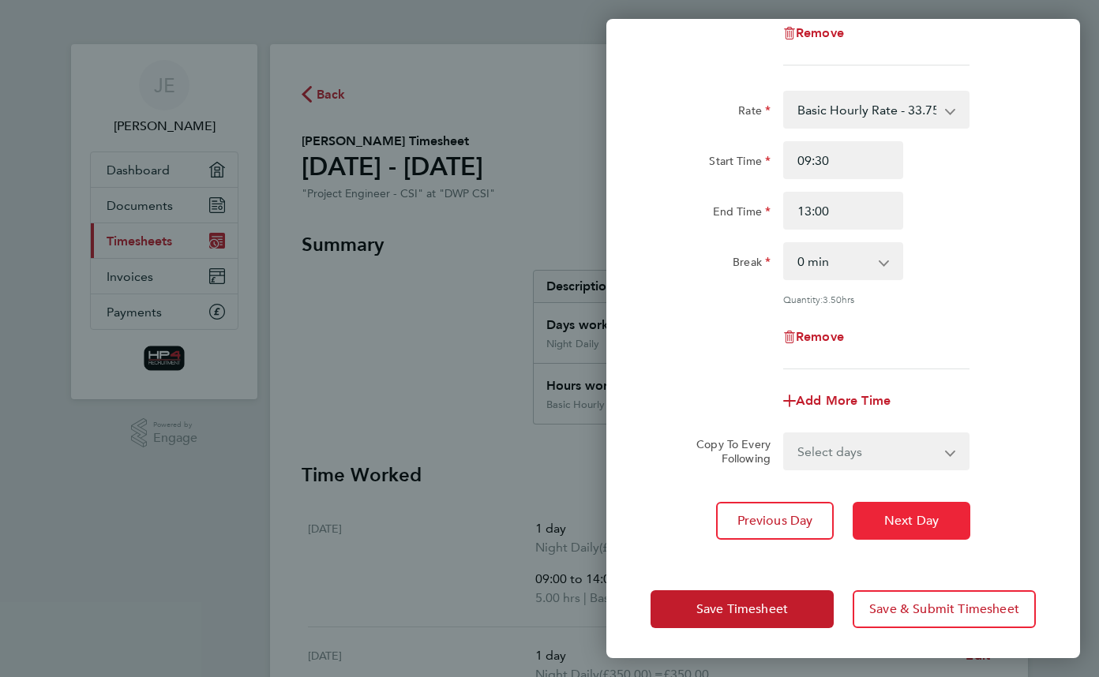
click at [911, 521] on span "Next Day" at bounding box center [911, 521] width 54 height 16
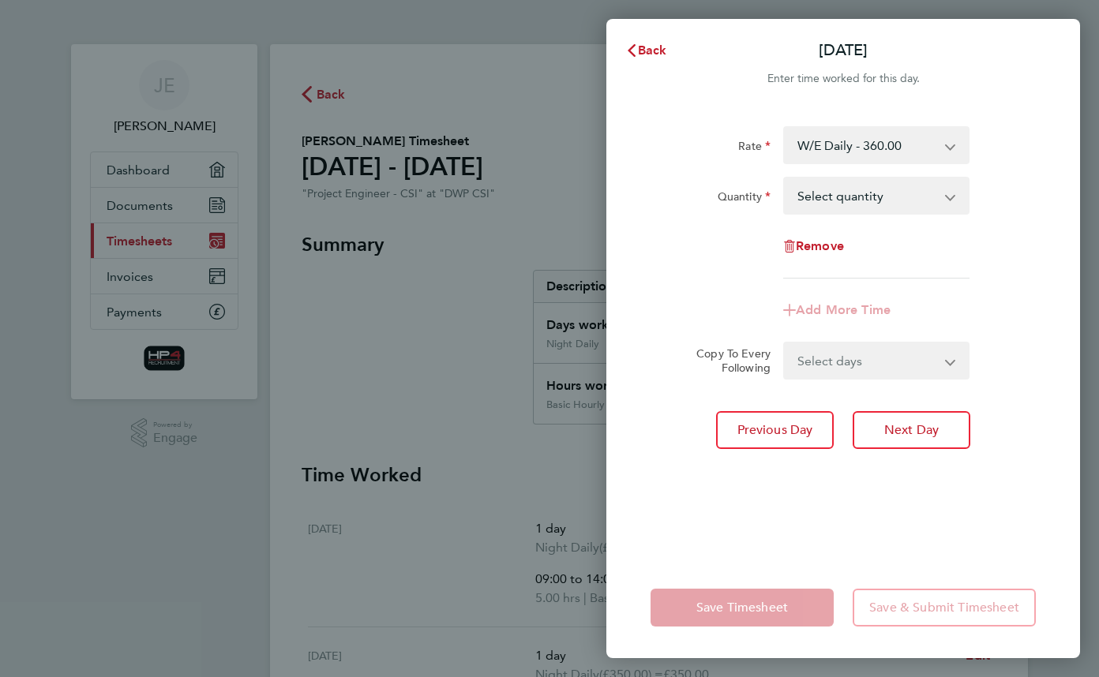
click at [929, 142] on select "W/E Daily - 360.00 Night Daily - 350.00 Basic Daily - 270.00 Weekend Hourly Rat…" at bounding box center [867, 145] width 164 height 35
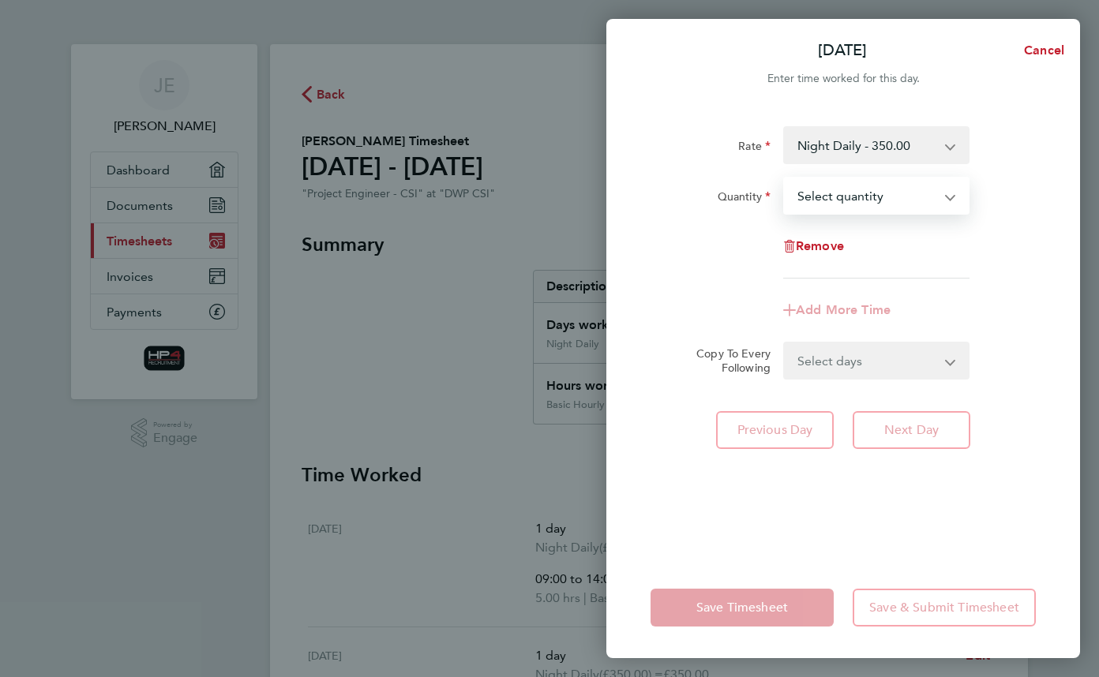
drag, startPoint x: 917, startPoint y: 163, endPoint x: 897, endPoint y: 201, distance: 43.4
click at [897, 201] on select "Select quantity 0.5 1" at bounding box center [867, 195] width 164 height 35
select select "1"
click at [785, 178] on select "Select quantity 0.5 1" at bounding box center [867, 195] width 164 height 35
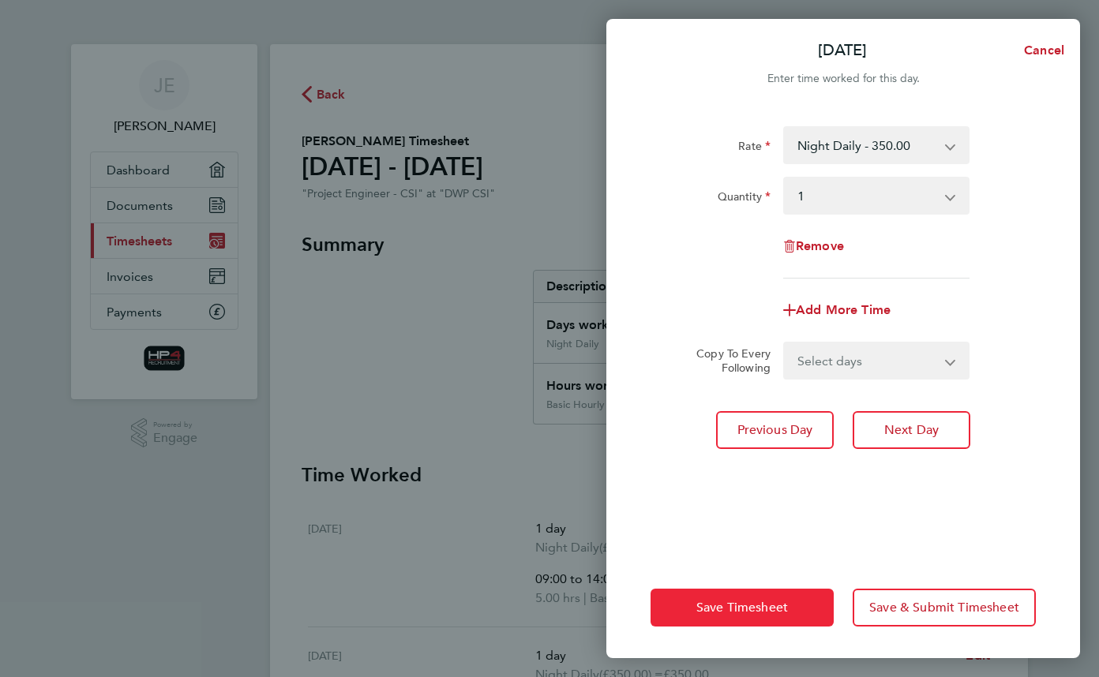
click at [746, 610] on span "Save Timesheet" at bounding box center [742, 608] width 92 height 16
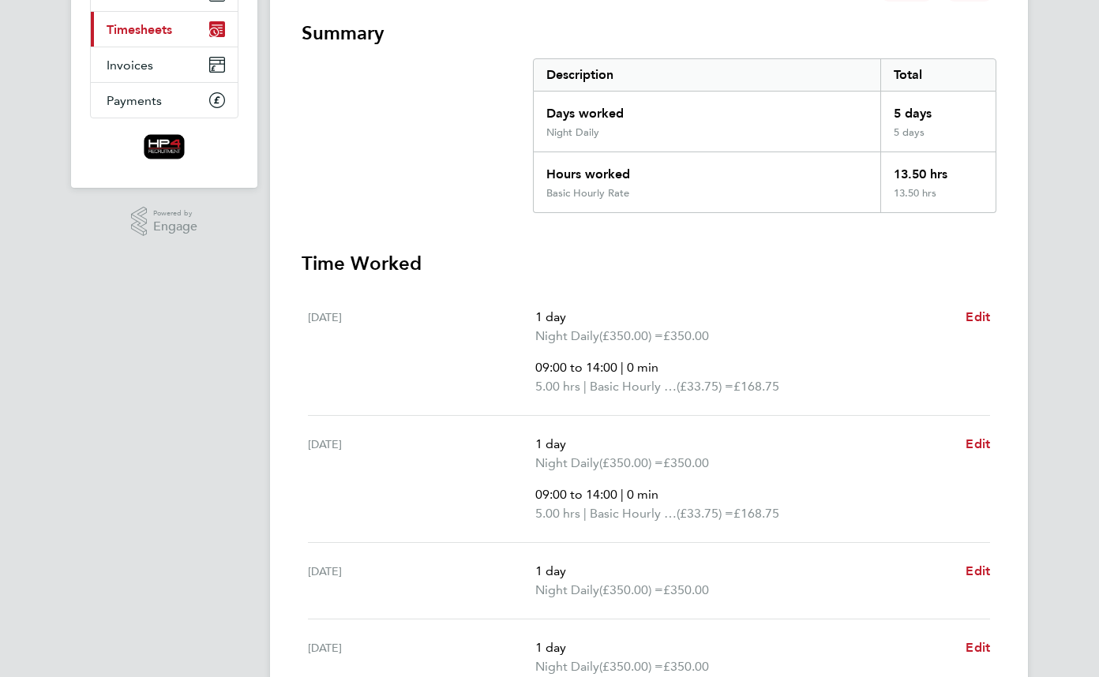
scroll to position [212, 0]
click at [978, 313] on span "Edit" at bounding box center [977, 316] width 24 height 15
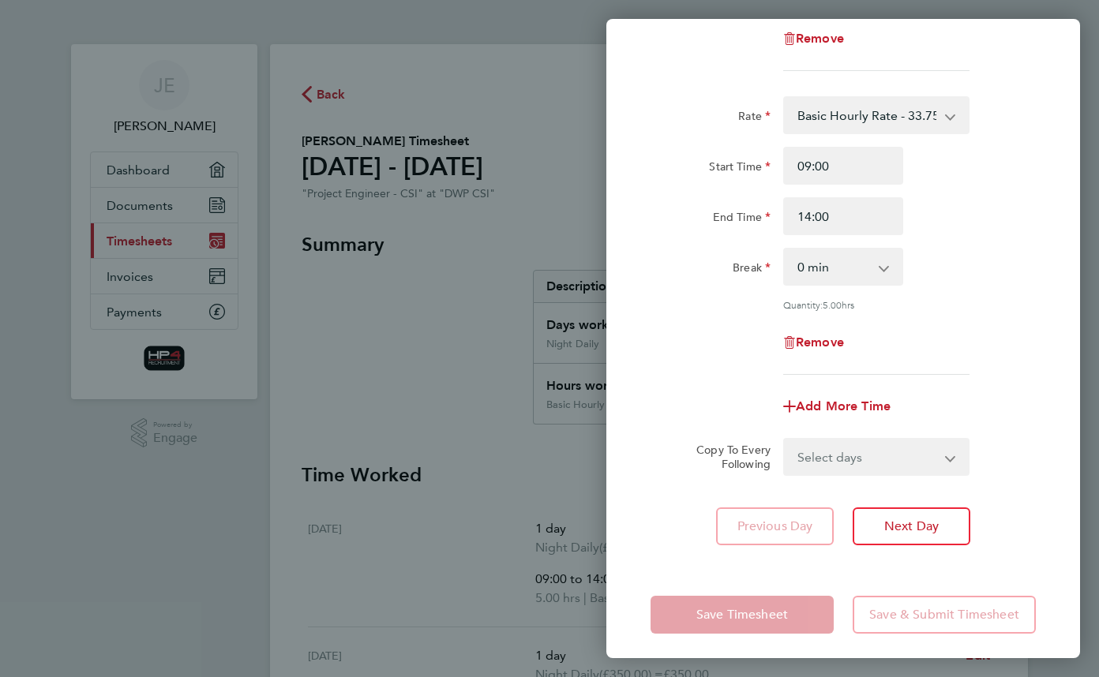
scroll to position [208, 0]
click at [828, 337] on span "Remove" at bounding box center [820, 341] width 48 height 15
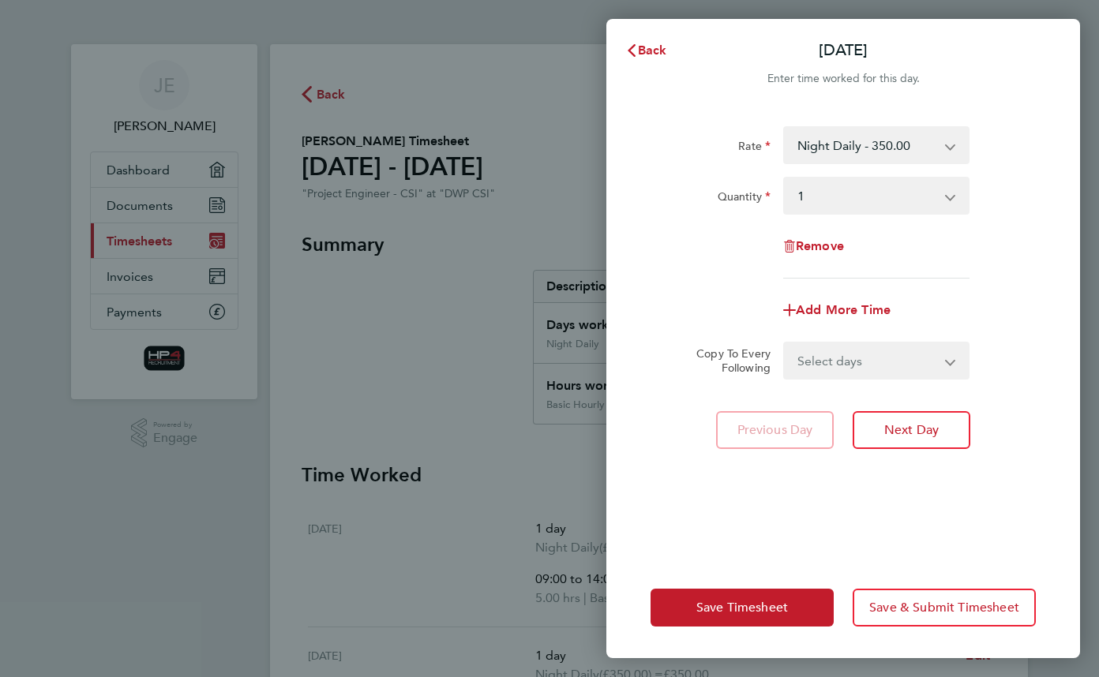
scroll to position [0, 0]
click at [938, 145] on select "Night Daily - 350.00 W/E Daily - 360.00 Basic Daily - 270.00 Weekend Hourly Rat…" at bounding box center [867, 145] width 164 height 35
click at [1005, 167] on div "Rate Night Daily - 350.00 W/E Daily - 360.00 Basic Daily - 270.00 Weekend Hourl…" at bounding box center [842, 202] width 385 height 152
click at [960, 189] on app-icon-cross-button at bounding box center [958, 195] width 19 height 35
click at [935, 200] on select "Select quantity 0.5 1" at bounding box center [867, 195] width 164 height 35
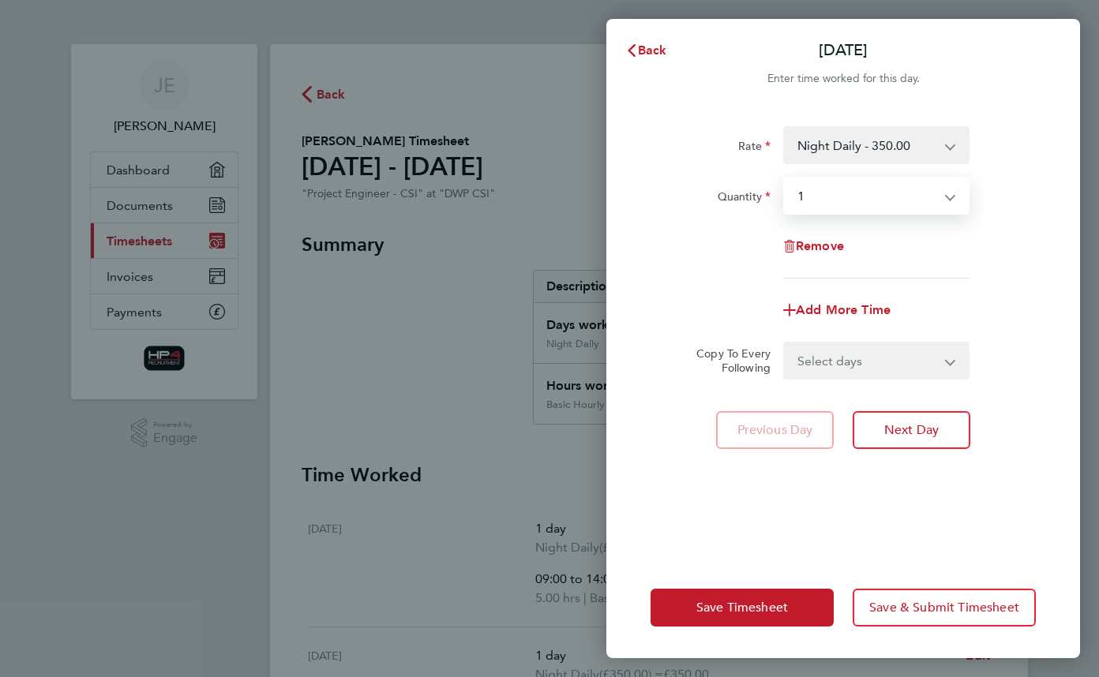
select select "null"
click at [785, 178] on select "Select quantity 0.5 1" at bounding box center [867, 195] width 164 height 35
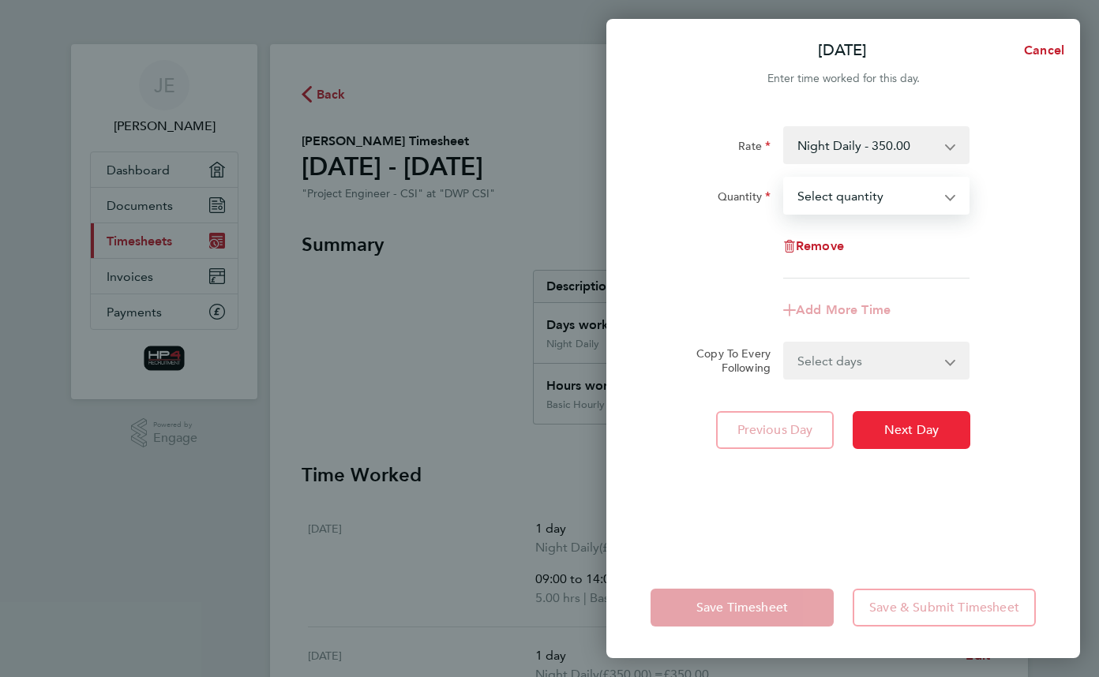
click at [905, 442] on button "Next Day" at bounding box center [911, 430] width 118 height 38
select select "1"
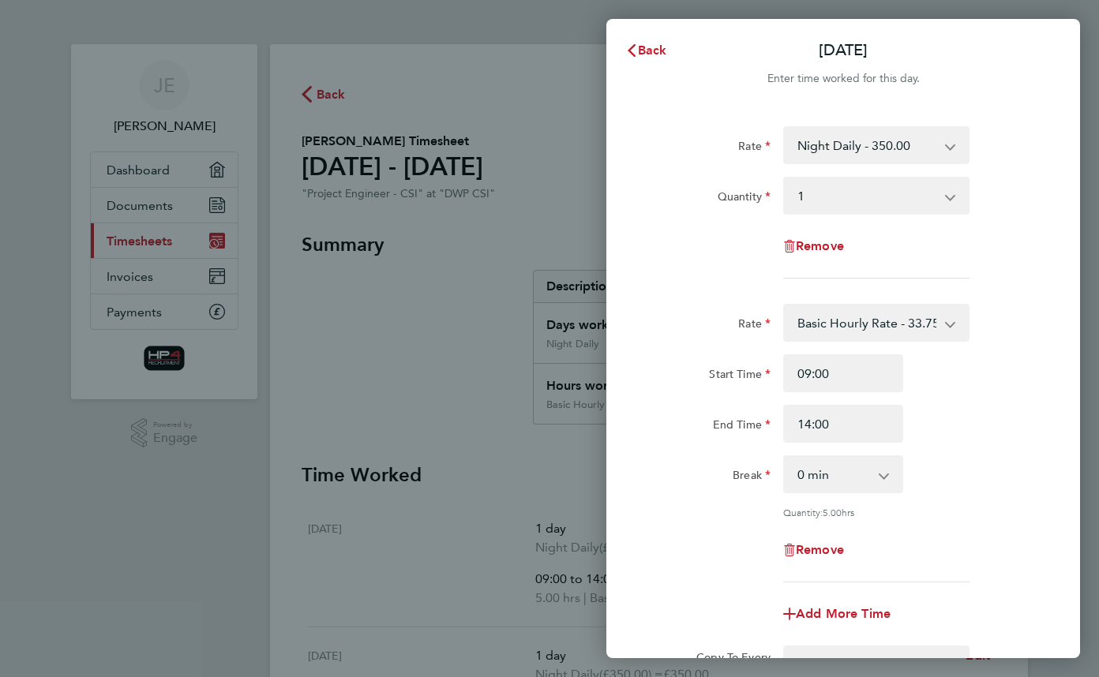
scroll to position [213, 0]
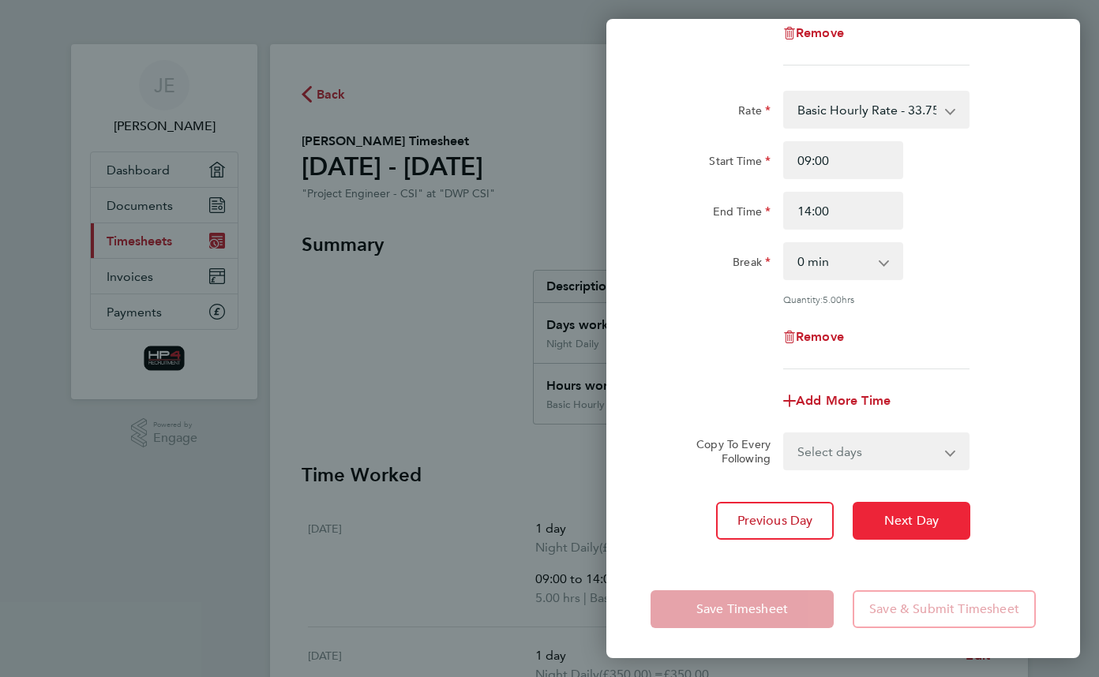
click at [899, 529] on button "Next Day" at bounding box center [911, 521] width 118 height 38
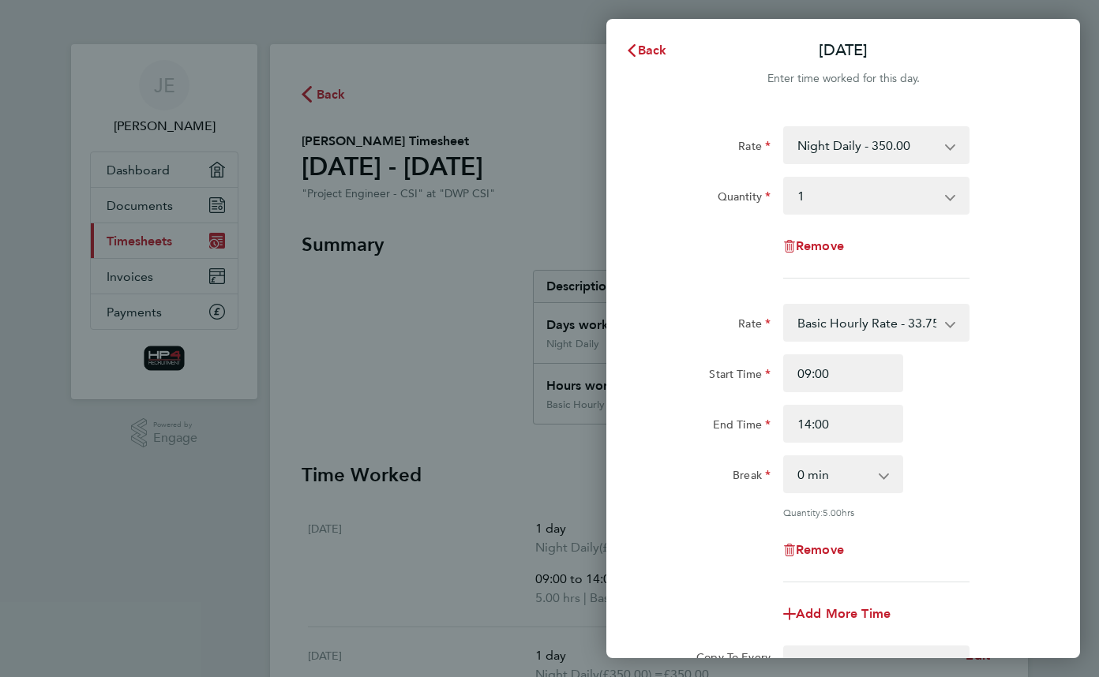
select select "1"
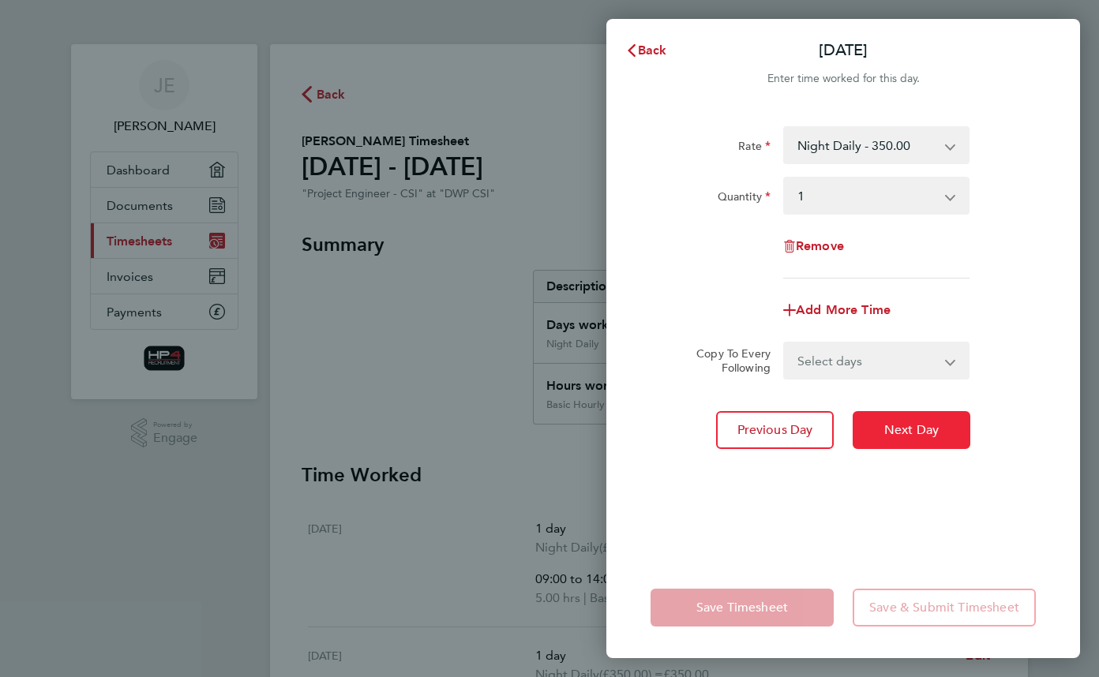
click at [905, 436] on span "Next Day" at bounding box center [911, 430] width 54 height 16
select select "1"
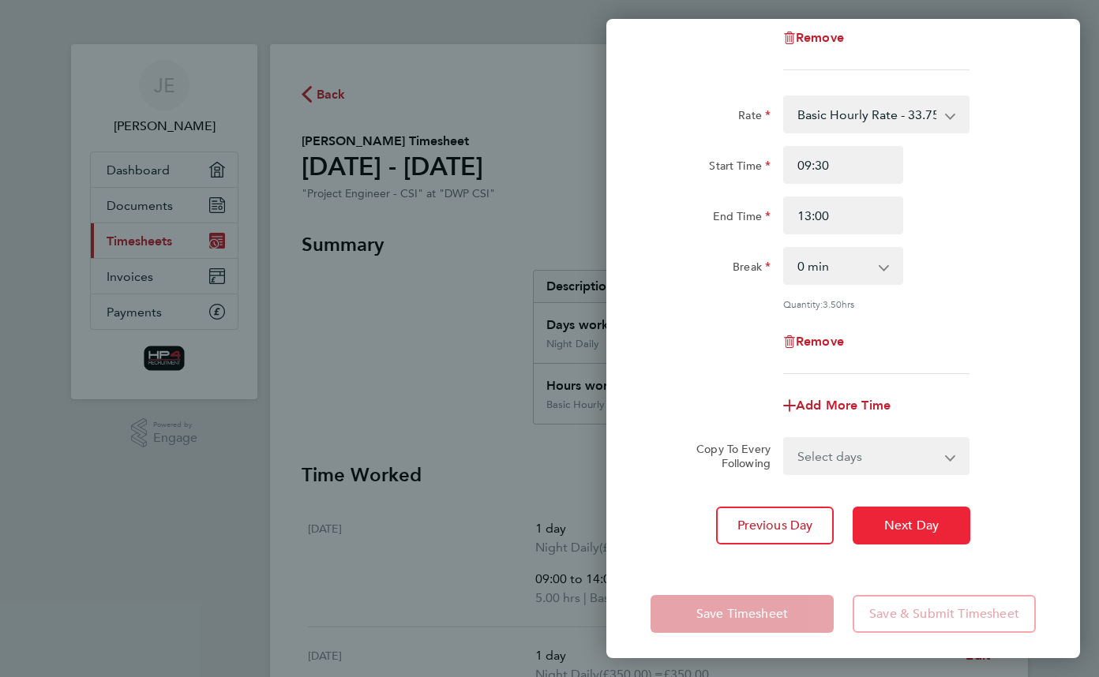
scroll to position [213, 0]
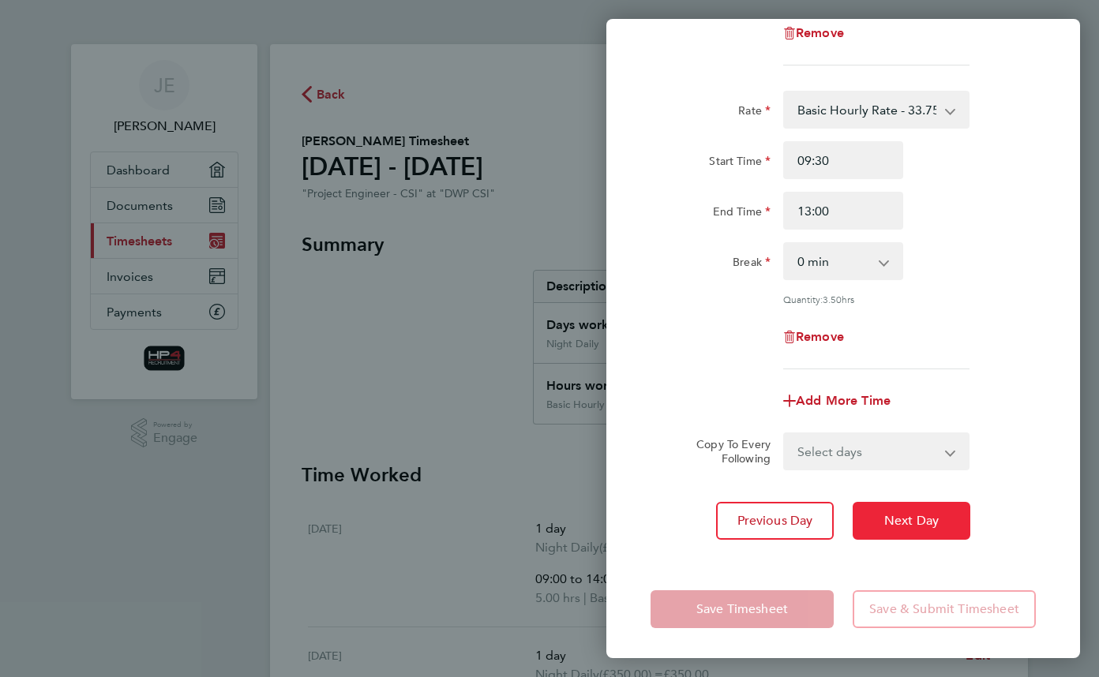
click at [902, 519] on span "Next Day" at bounding box center [911, 521] width 54 height 16
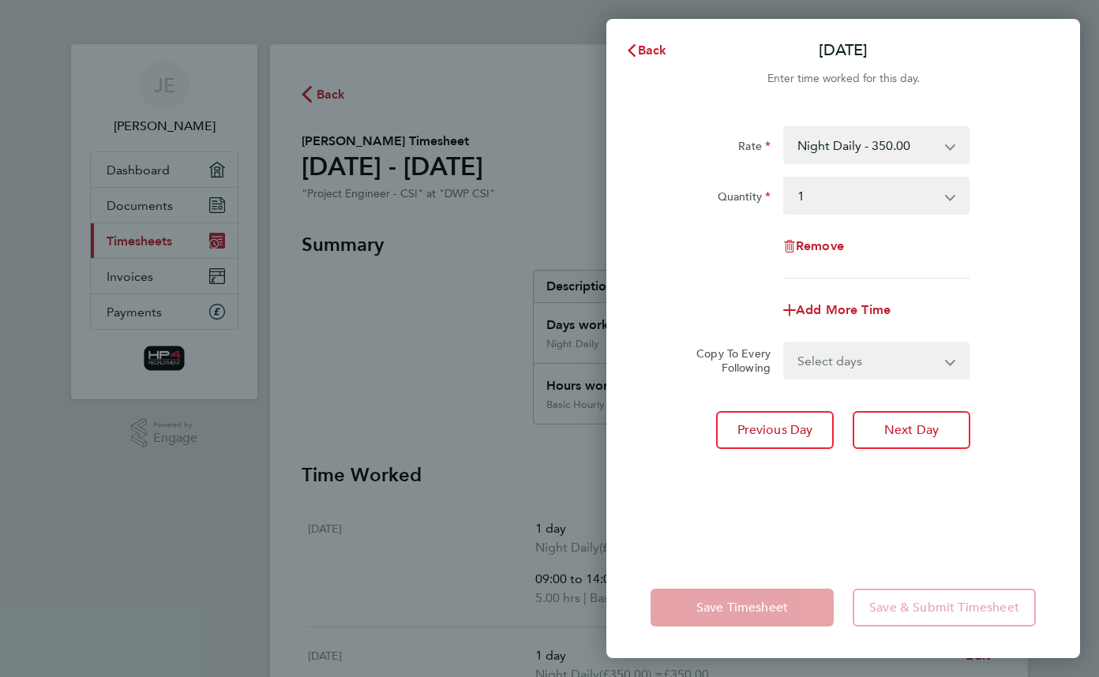
click at [943, 195] on select "Select quantity 0.5 1" at bounding box center [867, 195] width 164 height 35
click at [785, 178] on select "Select quantity 0.5 1" at bounding box center [867, 195] width 164 height 35
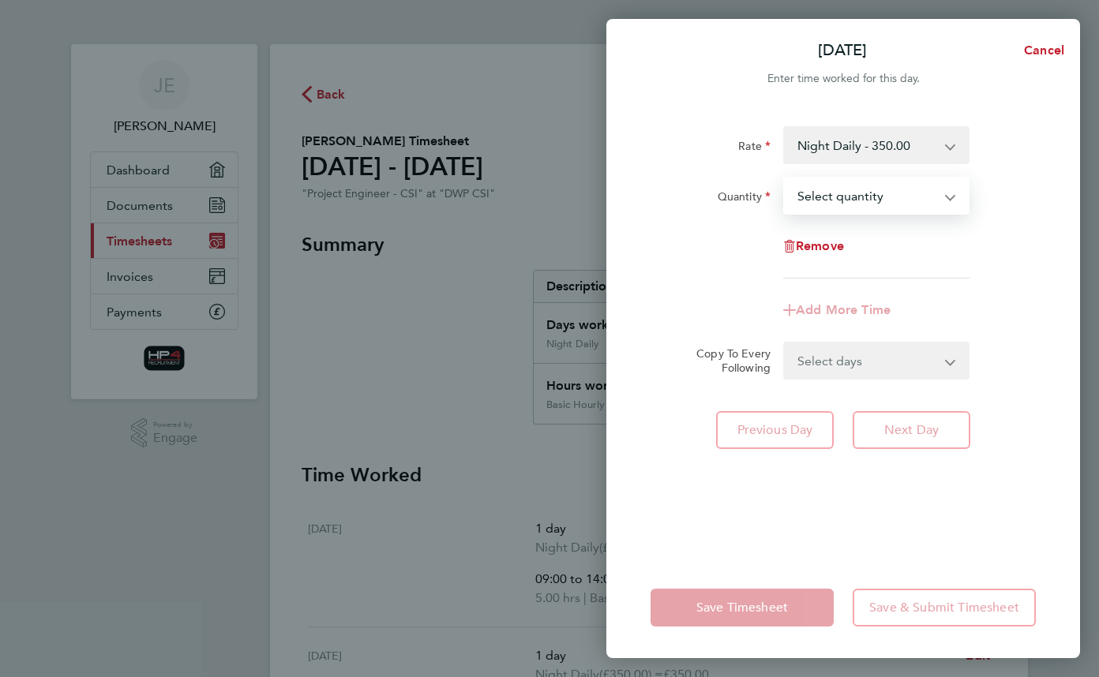
click at [947, 196] on select "Select quantity 0.5 1" at bounding box center [867, 195] width 164 height 35
select select "1"
click at [785, 178] on select "Select quantity 0.5 1" at bounding box center [867, 195] width 164 height 35
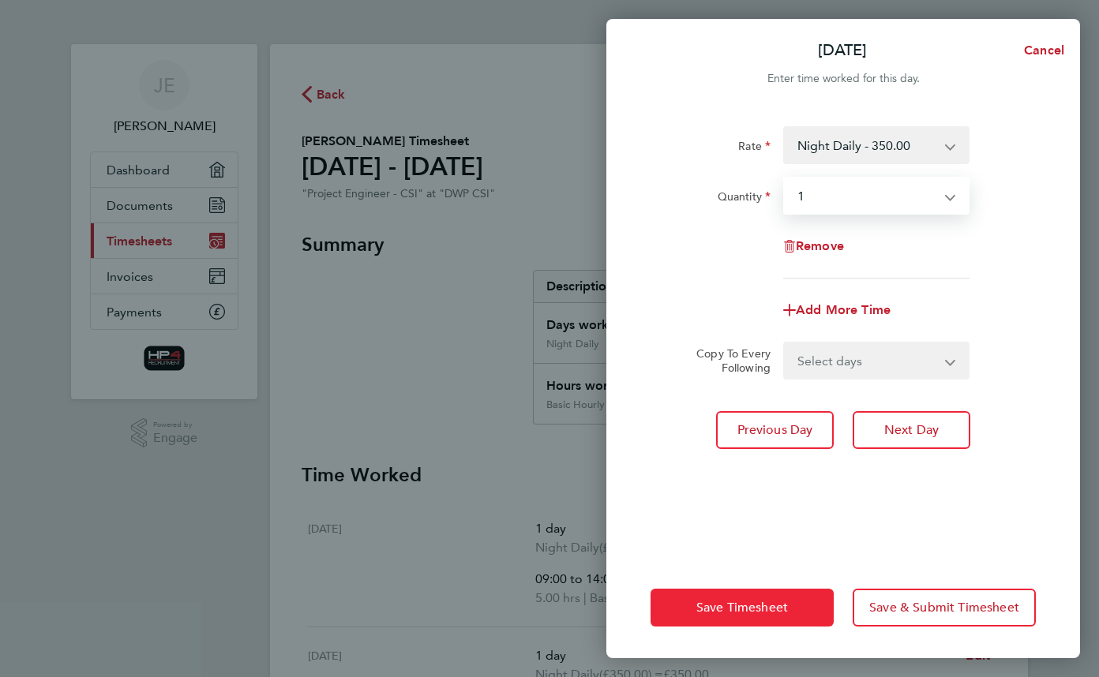
click at [715, 609] on span "Save Timesheet" at bounding box center [742, 608] width 92 height 16
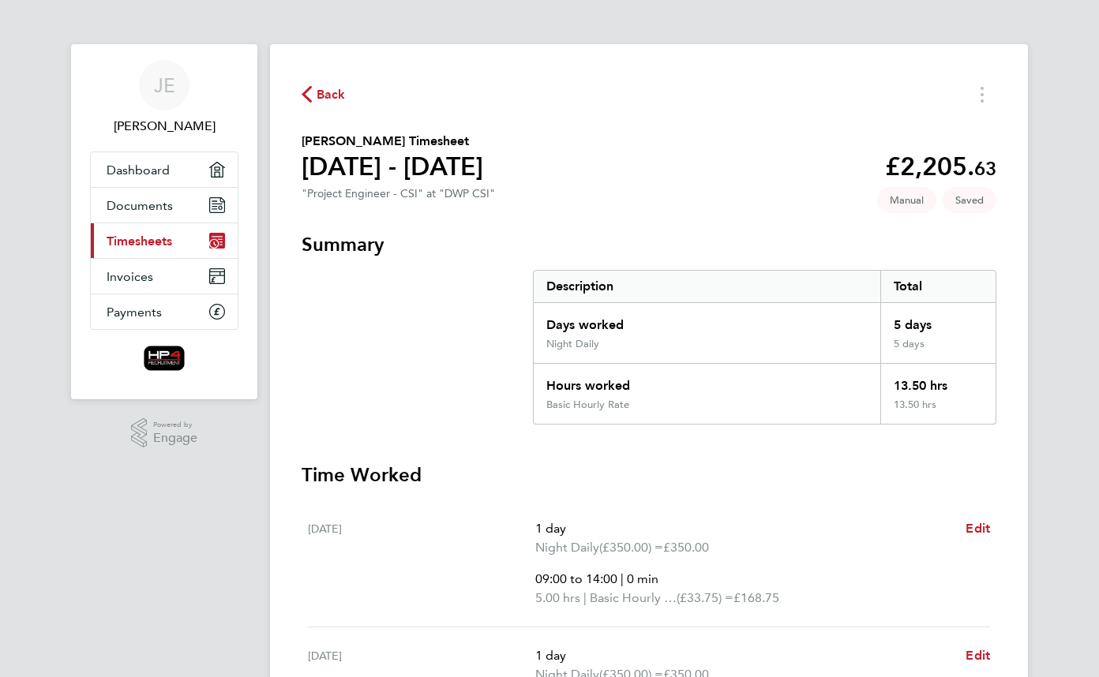
scroll to position [237, 0]
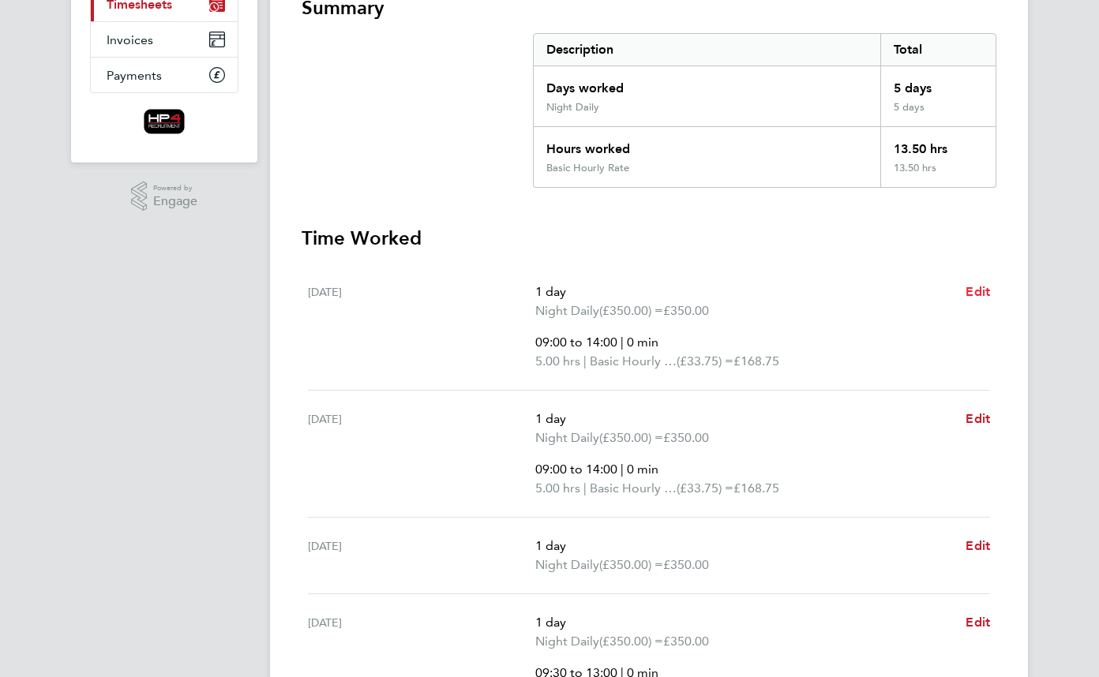
click at [979, 286] on span "Edit" at bounding box center [977, 291] width 24 height 15
select select "1"
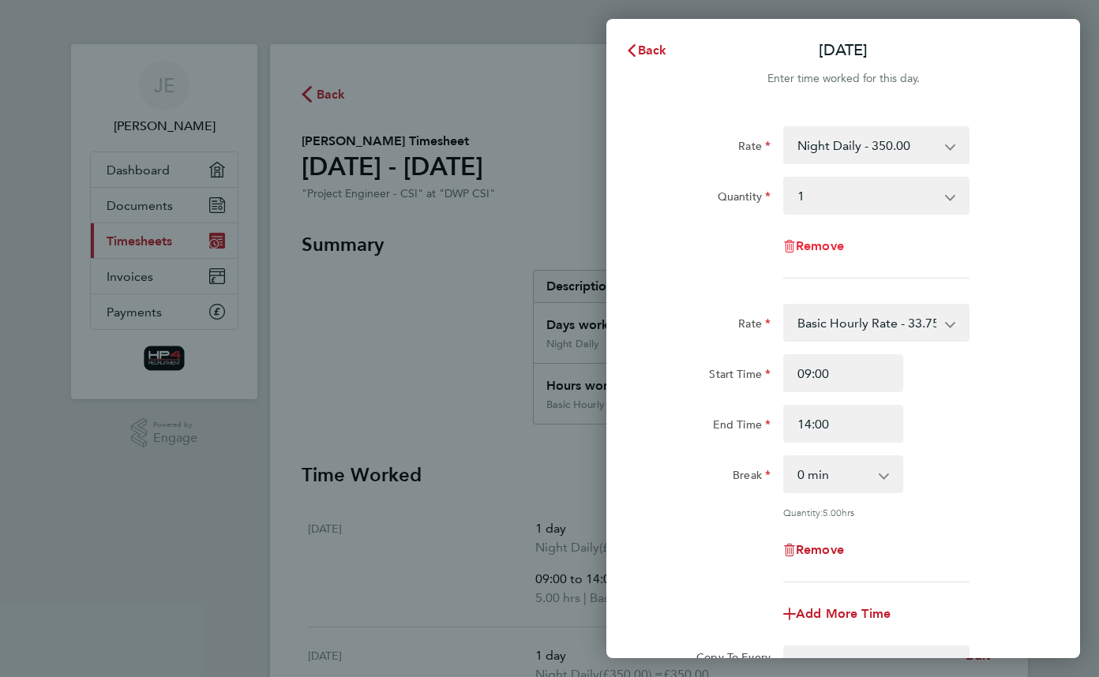
click at [826, 245] on span "Remove" at bounding box center [820, 245] width 48 height 15
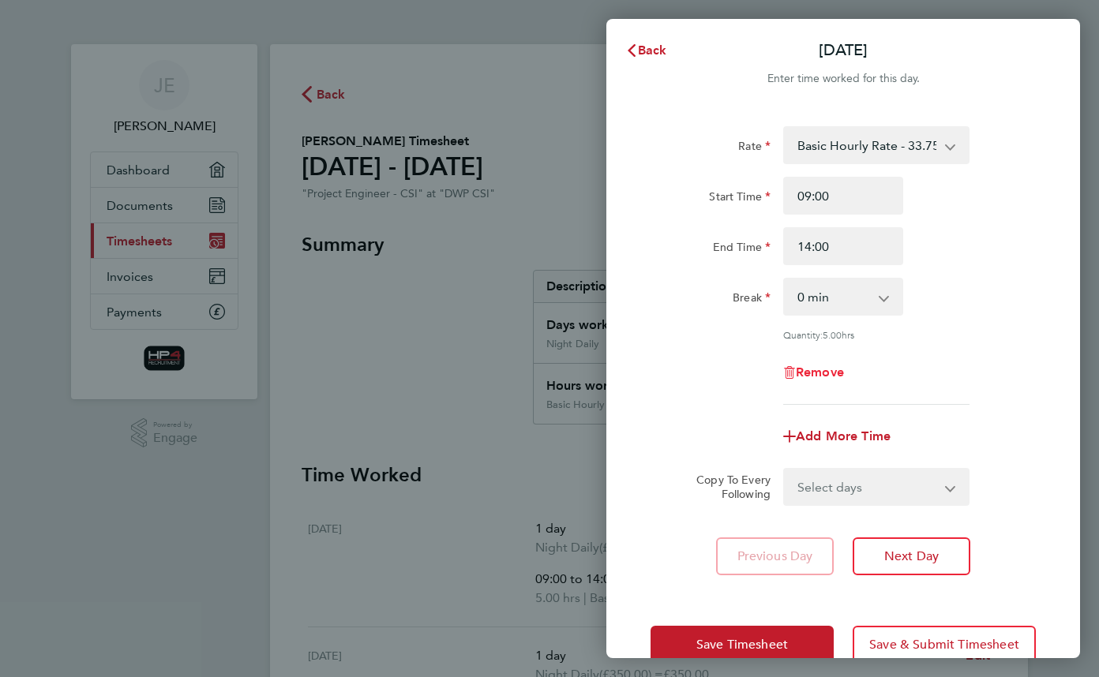
click at [829, 375] on span "Remove" at bounding box center [820, 372] width 48 height 15
select select "null"
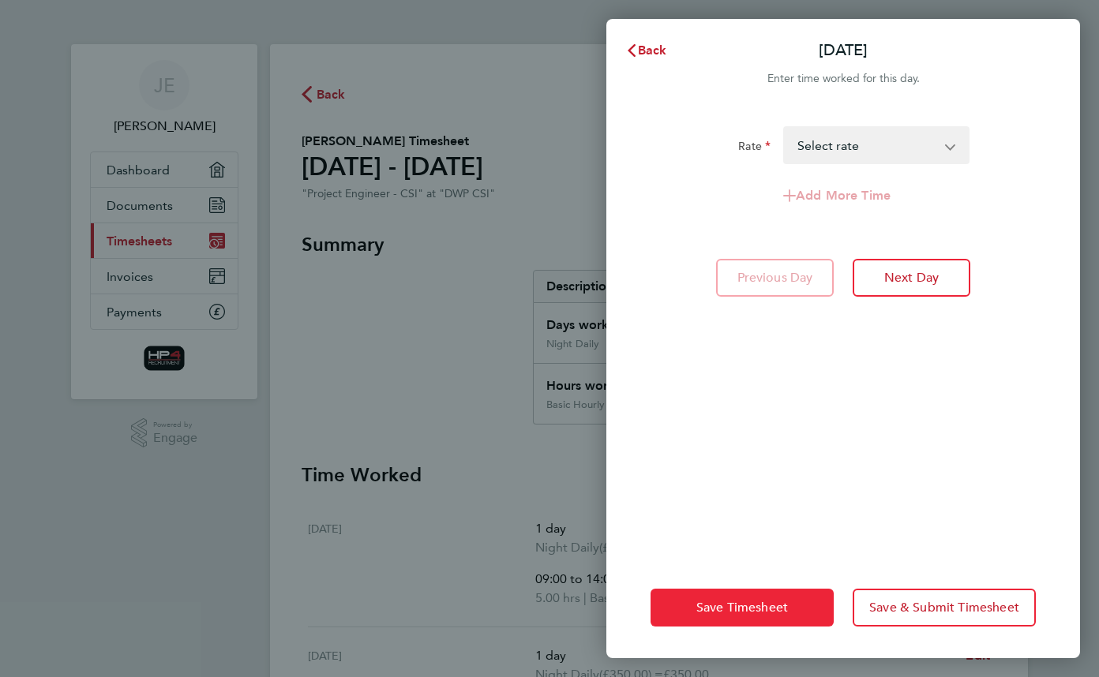
click at [726, 614] on span "Save Timesheet" at bounding box center [742, 608] width 92 height 16
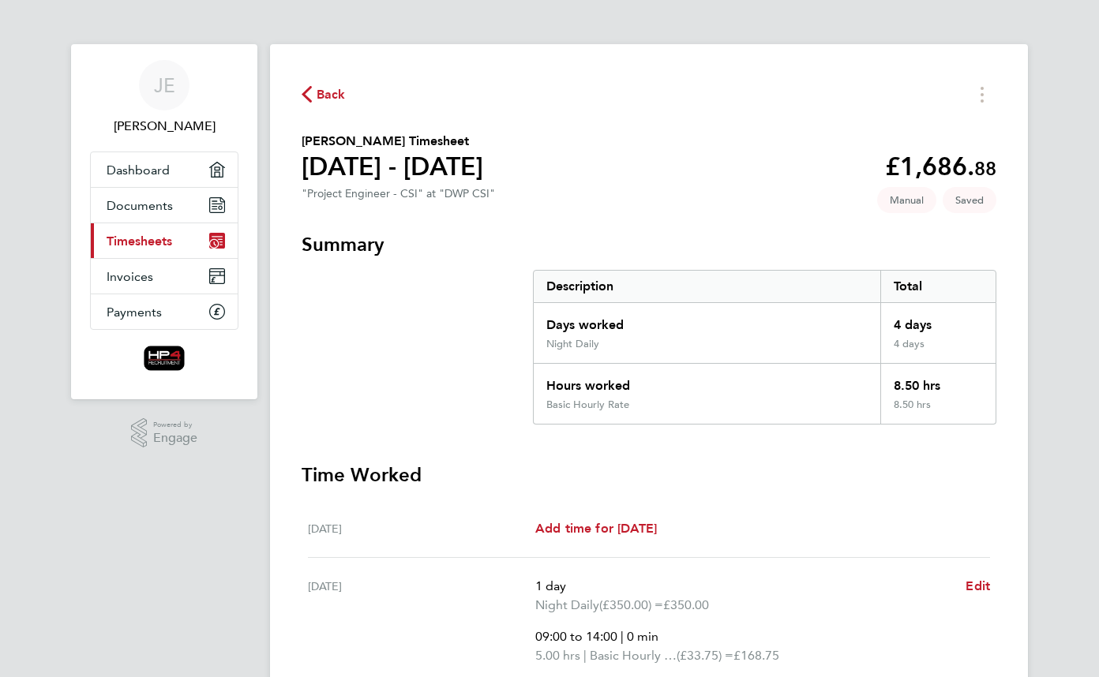
click at [329, 89] on span "Back" at bounding box center [330, 94] width 29 height 19
